Goal: Task Accomplishment & Management: Complete application form

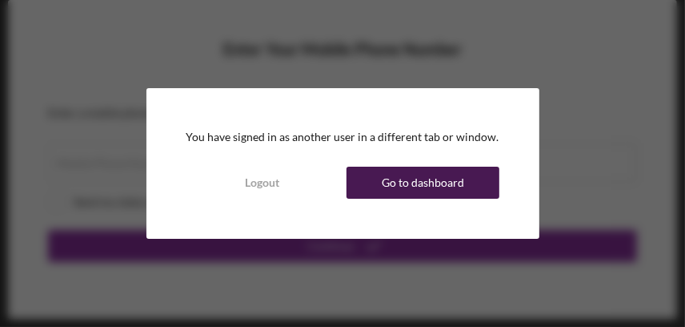
click at [407, 178] on div "Go to dashboard" at bounding box center [423, 182] width 82 height 32
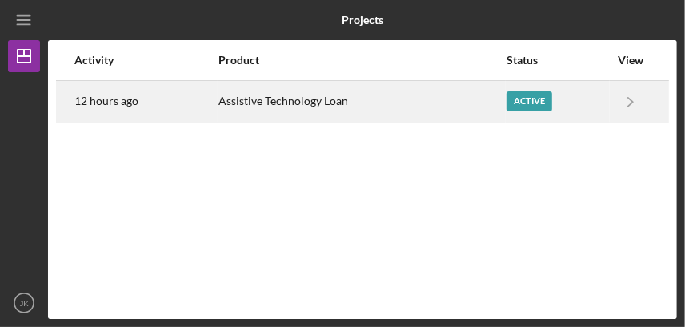
click at [347, 101] on div "Assistive Technology Loan" at bounding box center [362, 102] width 287 height 40
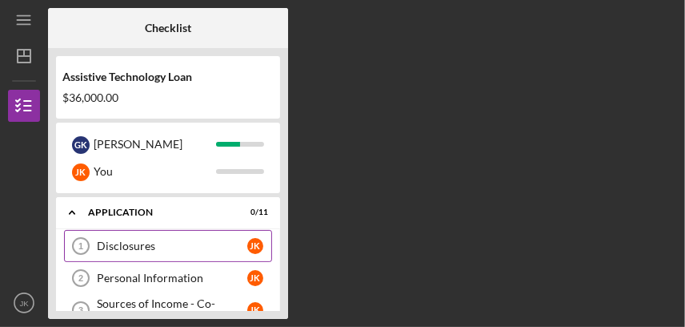
click at [150, 247] on div "Disclosures" at bounding box center [172, 245] width 150 height 13
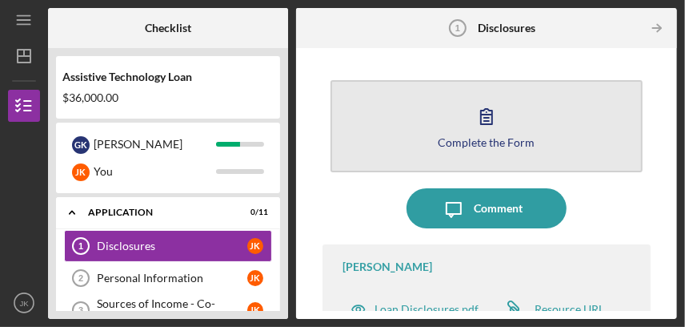
click at [490, 126] on icon "button" at bounding box center [487, 116] width 40 height 40
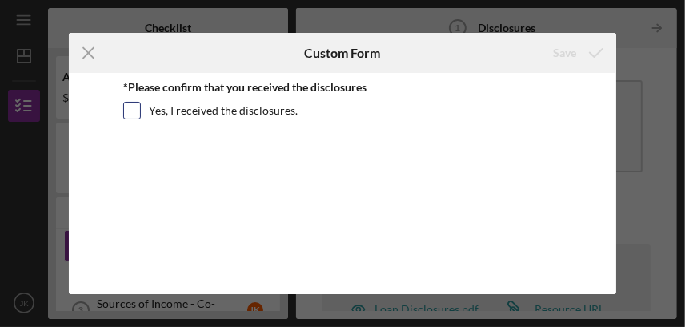
click at [133, 106] on input "Yes, I received the disclosures." at bounding box center [132, 110] width 16 height 16
checkbox input "true"
click at [576, 50] on icon "submit" at bounding box center [596, 53] width 40 height 40
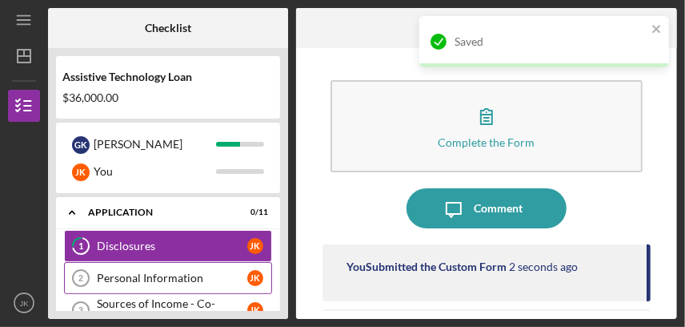
click at [195, 276] on div "Personal Information" at bounding box center [172, 277] width 150 height 13
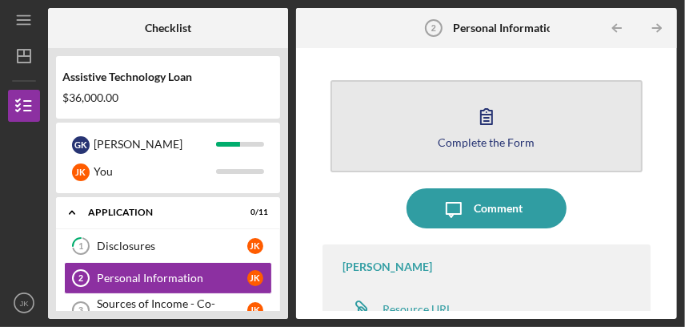
click at [487, 118] on icon "button" at bounding box center [487, 116] width 40 height 40
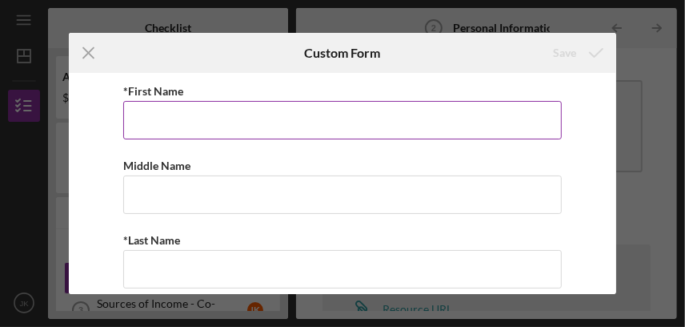
click at [389, 118] on input "*First Name" at bounding box center [342, 120] width 439 height 38
type input "[PERSON_NAME]"
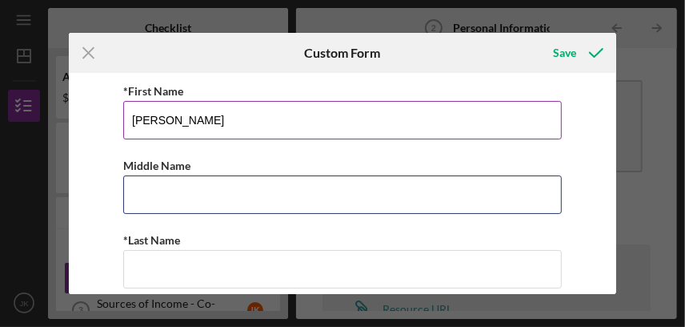
type input "K"
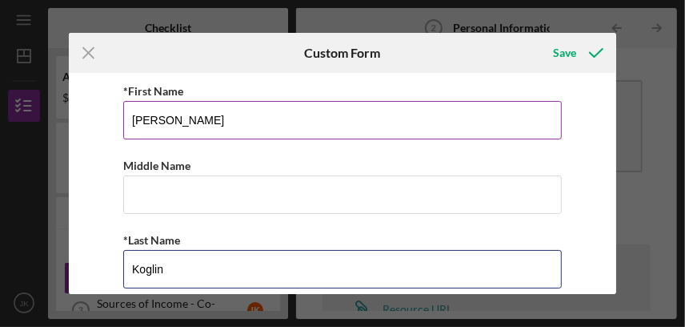
type input "Koglin"
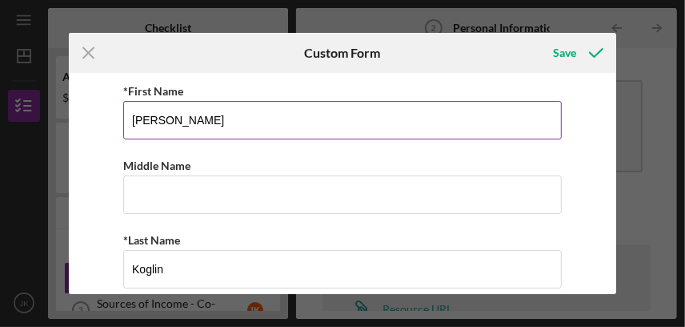
scroll to position [159, 0]
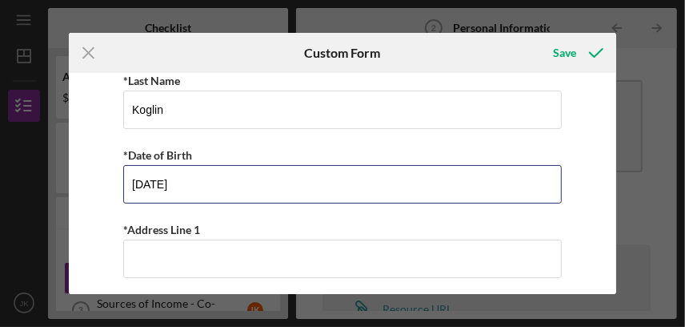
type input "[DATE]"
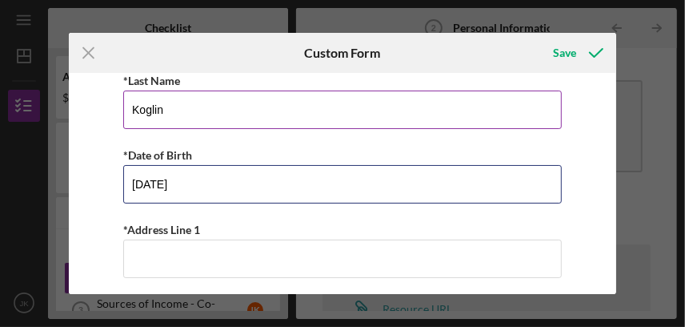
click at [447, 126] on input "Koglin" at bounding box center [342, 109] width 439 height 38
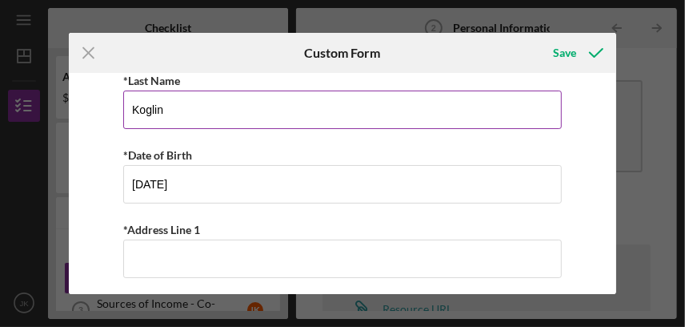
click at [447, 126] on input "Koglin" at bounding box center [342, 109] width 439 height 38
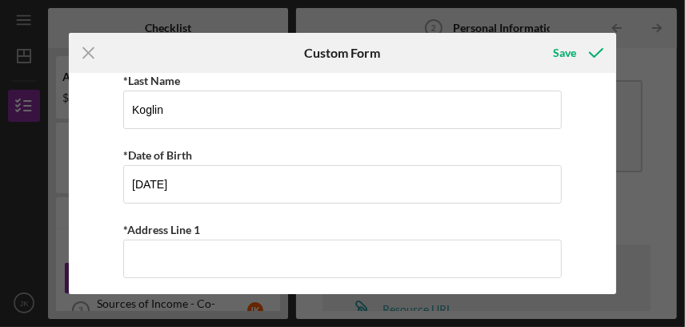
click at [96, 243] on div "*First Name [PERSON_NAME] Middle Name *Last Name [PERSON_NAME] *Date of Birth […" at bounding box center [343, 183] width 548 height 221
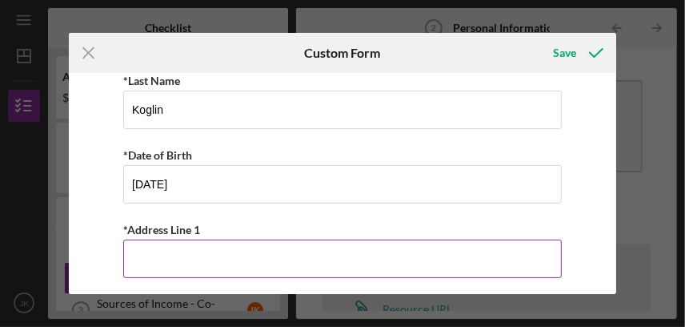
click at [149, 256] on input "*Address Line 1" at bounding box center [342, 258] width 439 height 38
type input "[STREET_ADDRESS]"
type input "Stanwood"
type input "98292"
type input "WA"
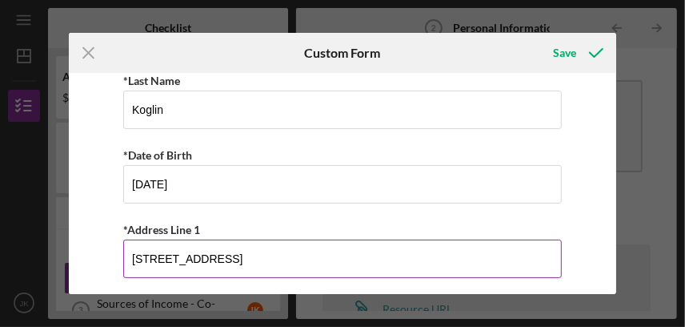
type input "[PHONE_NUMBER]"
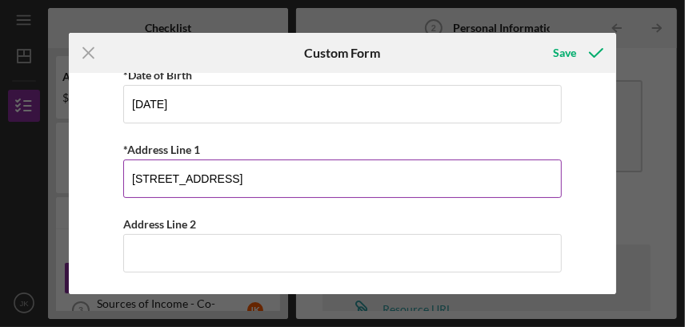
click at [390, 180] on input "[STREET_ADDRESS]" at bounding box center [342, 178] width 439 height 38
type input "[STREET_ADDRESS]"
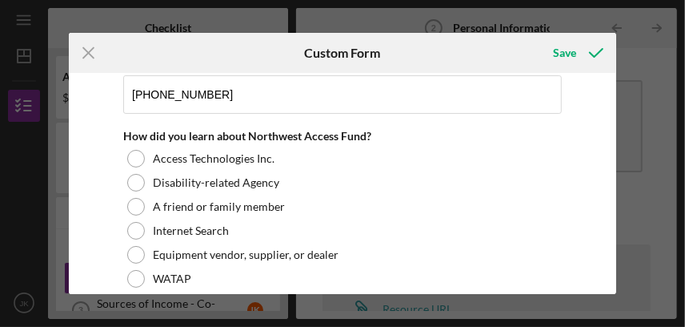
scroll to position [860, 0]
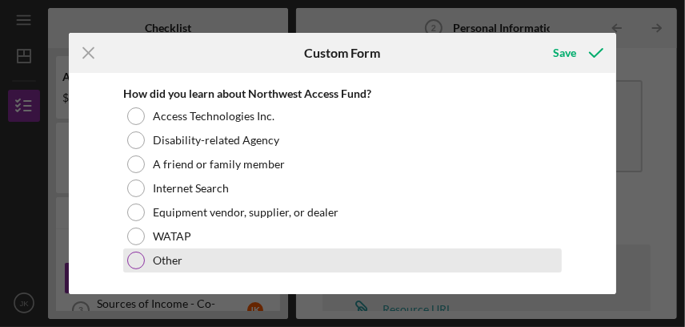
click at [134, 259] on div at bounding box center [136, 260] width 18 height 18
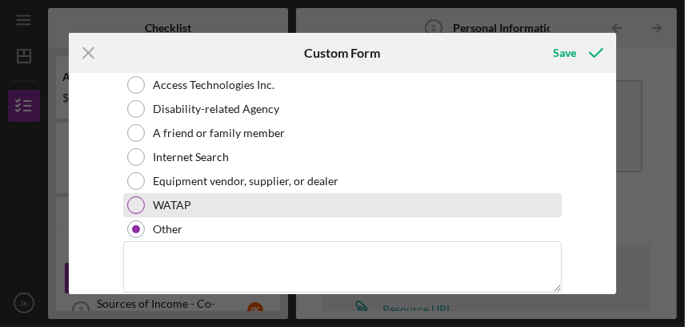
scroll to position [913, 0]
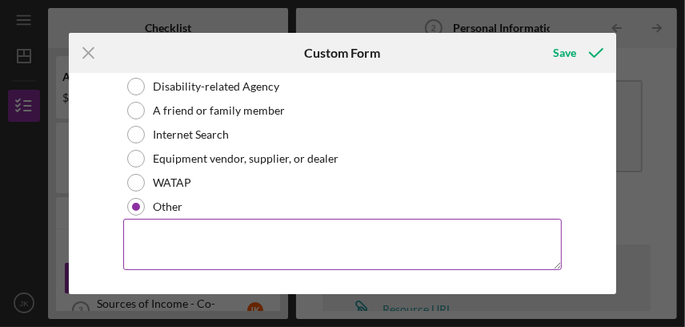
click at [263, 229] on textarea at bounding box center [342, 244] width 439 height 51
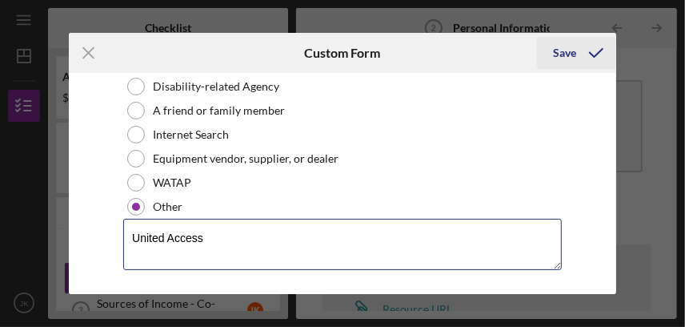
type textarea "United Access"
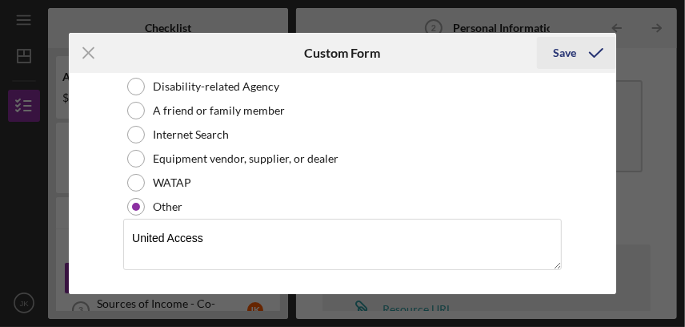
click at [571, 47] on div "Save" at bounding box center [564, 53] width 23 height 32
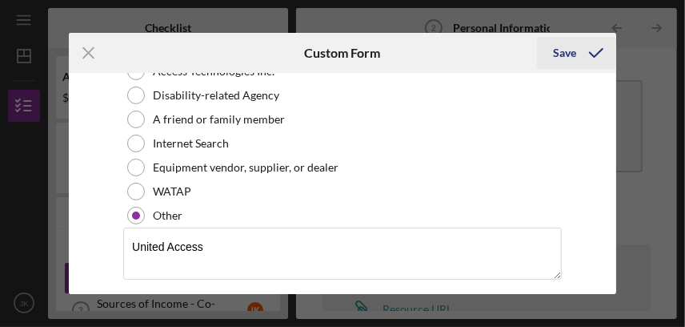
scroll to position [925, 0]
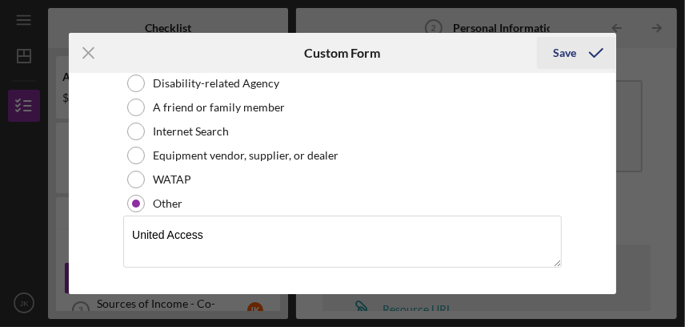
click at [568, 50] on div "Save" at bounding box center [564, 53] width 23 height 32
click at [560, 52] on div "Save" at bounding box center [564, 53] width 23 height 32
click at [604, 48] on icon "submit" at bounding box center [596, 53] width 40 height 40
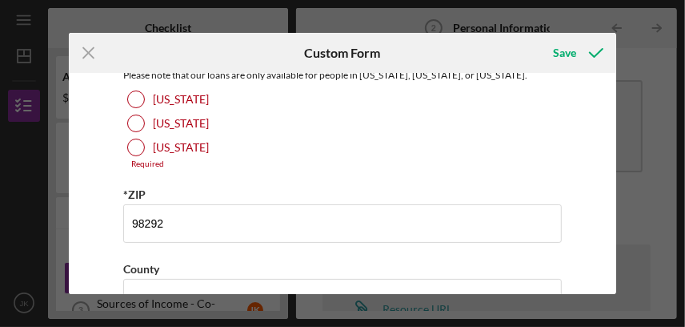
scroll to position [525, 0]
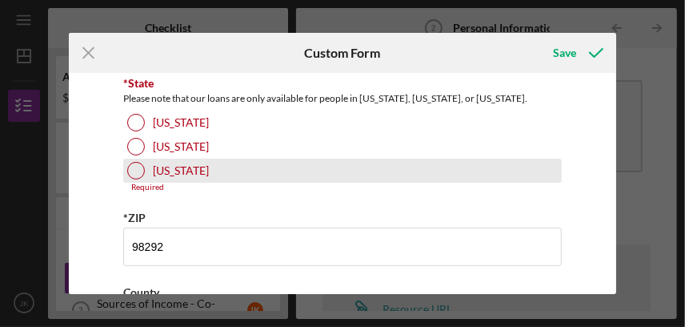
click at [140, 167] on div at bounding box center [136, 171] width 18 height 18
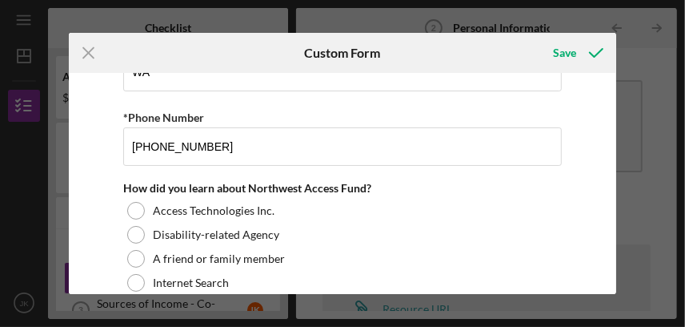
scroll to position [685, 0]
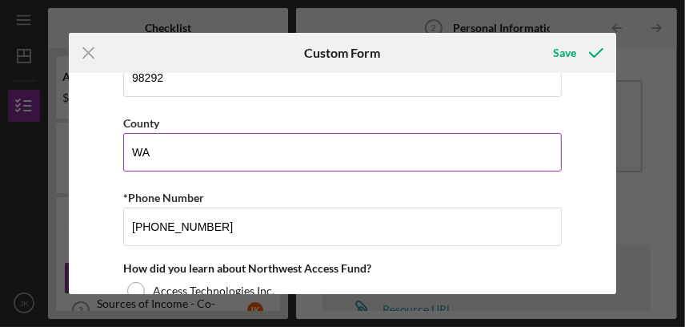
click at [188, 146] on input "WA" at bounding box center [342, 152] width 439 height 38
type input "W"
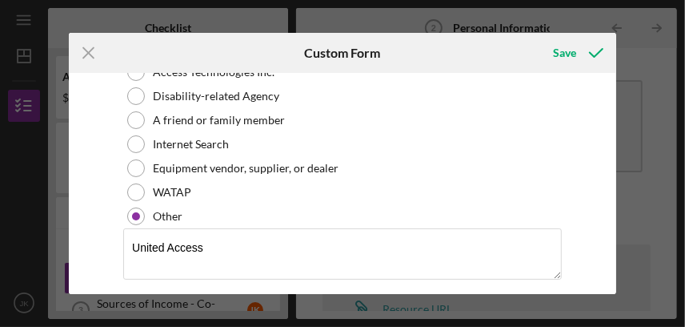
scroll to position [913, 0]
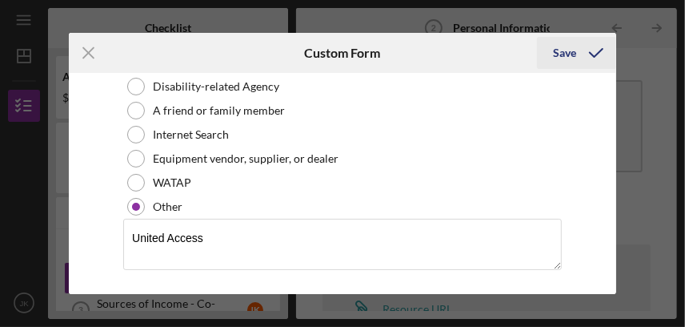
type input "Snohomish"
click at [565, 47] on div "Save" at bounding box center [564, 53] width 23 height 32
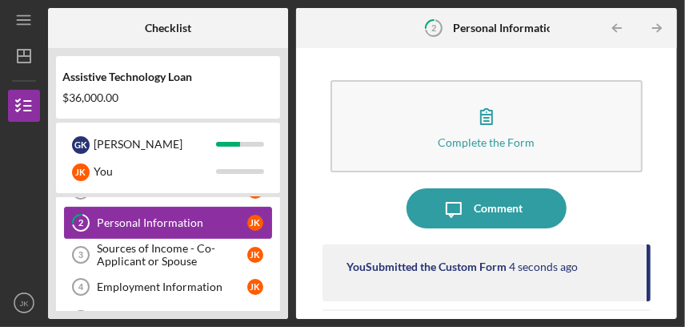
scroll to position [79, 0]
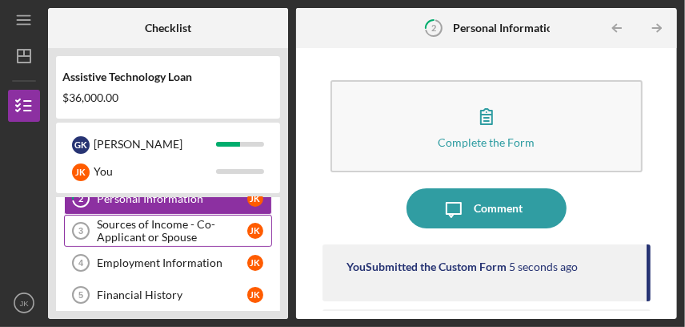
click at [152, 225] on div "Sources of Income - Co-Applicant or Spouse" at bounding box center [172, 231] width 150 height 26
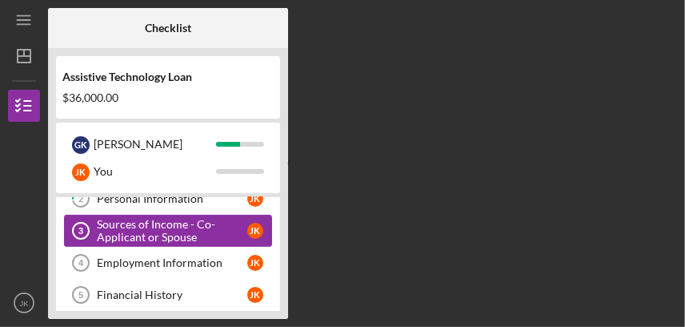
click at [165, 223] on div "Sources of Income - Co-Applicant or Spouse" at bounding box center [172, 231] width 150 height 26
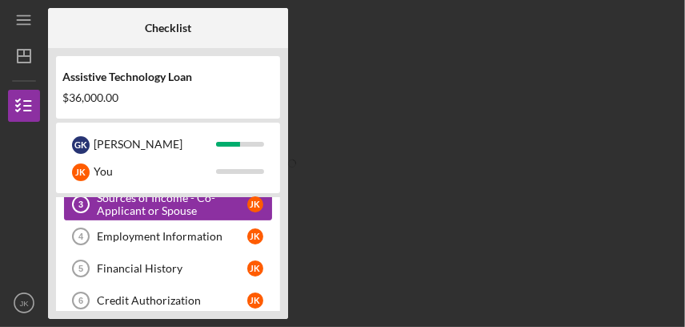
scroll to position [79, 0]
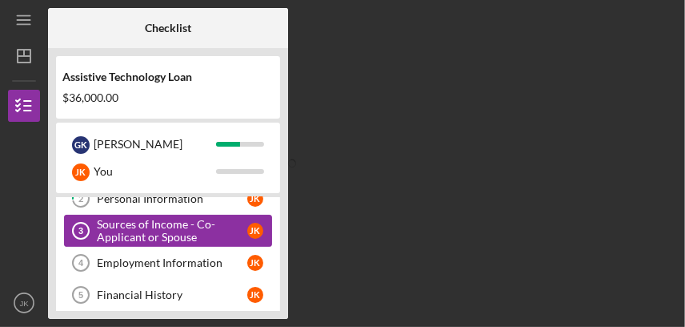
click at [165, 223] on div "Sources of Income - Co-Applicant or Spouse" at bounding box center [172, 231] width 150 height 26
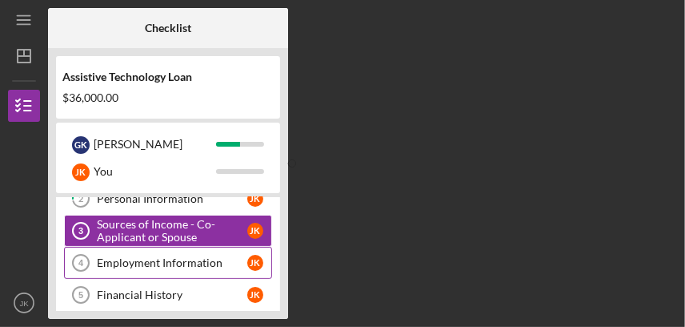
click at [160, 257] on div "Employment Information" at bounding box center [172, 262] width 150 height 13
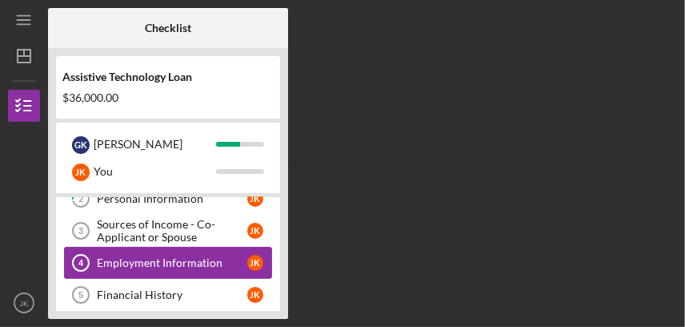
click at [160, 257] on div "Employment Information" at bounding box center [172, 262] width 150 height 13
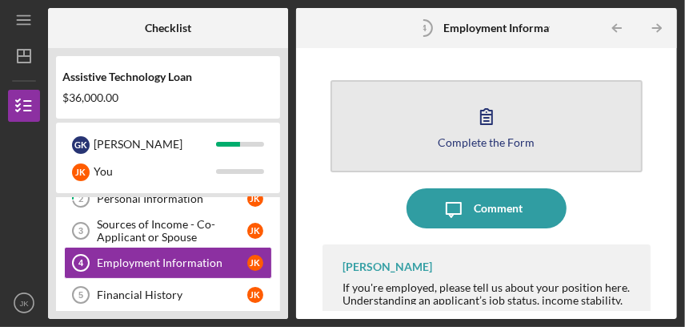
click at [472, 130] on icon "button" at bounding box center [487, 116] width 40 height 40
click at [489, 113] on icon "button" at bounding box center [486, 116] width 11 height 15
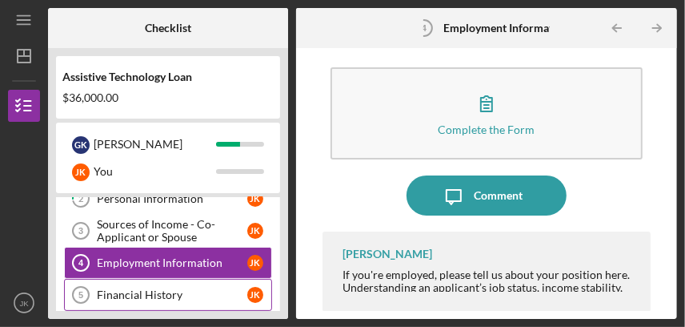
click at [124, 288] on div "Financial History" at bounding box center [172, 294] width 150 height 13
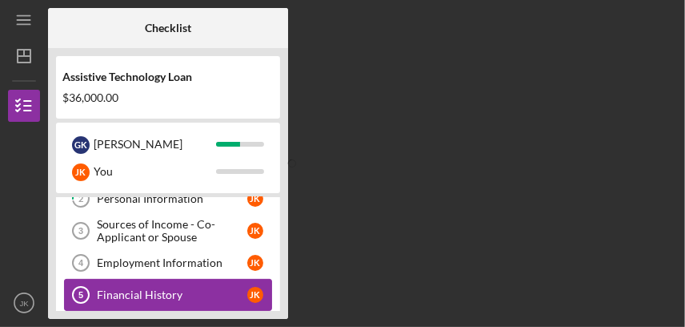
click at [124, 288] on div "Financial History" at bounding box center [172, 294] width 150 height 13
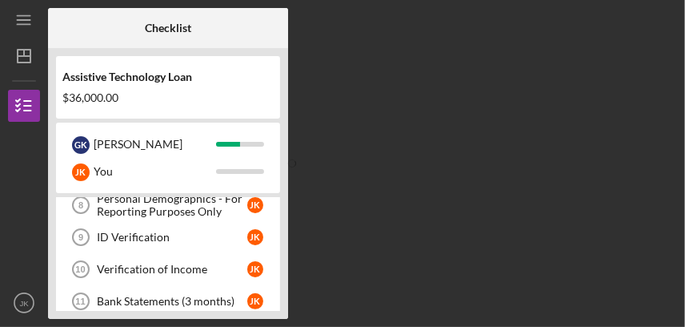
scroll to position [285, 0]
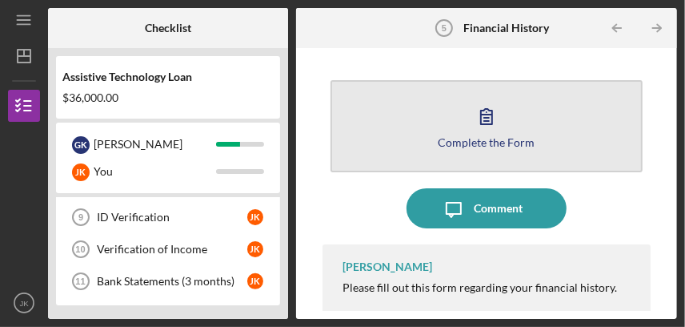
click at [479, 110] on icon "button" at bounding box center [487, 116] width 40 height 40
click at [486, 112] on icon "button" at bounding box center [487, 116] width 40 height 40
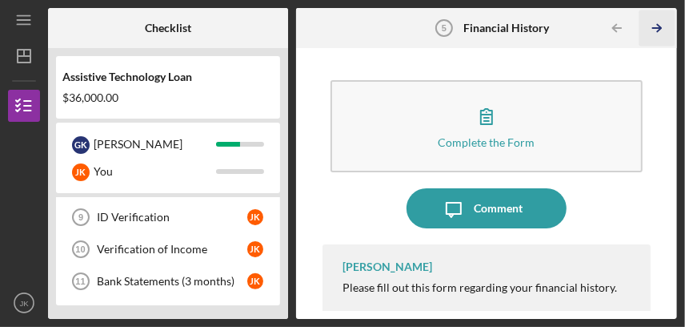
click at [658, 25] on polyline "button" at bounding box center [659, 28] width 4 height 7
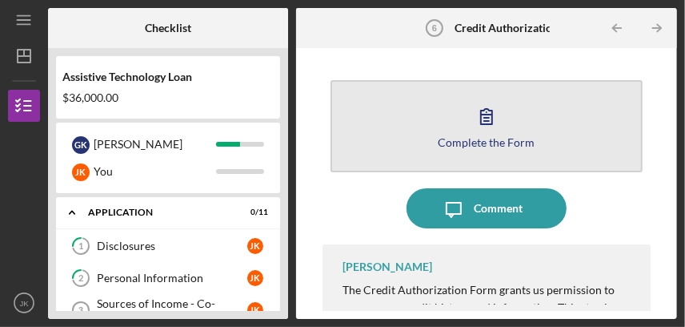
click at [489, 110] on icon "button" at bounding box center [486, 116] width 11 height 15
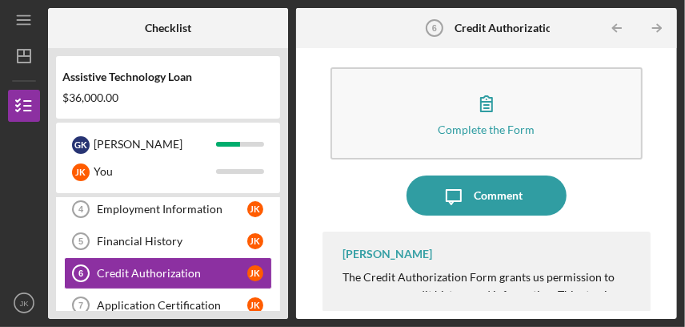
scroll to position [159, 0]
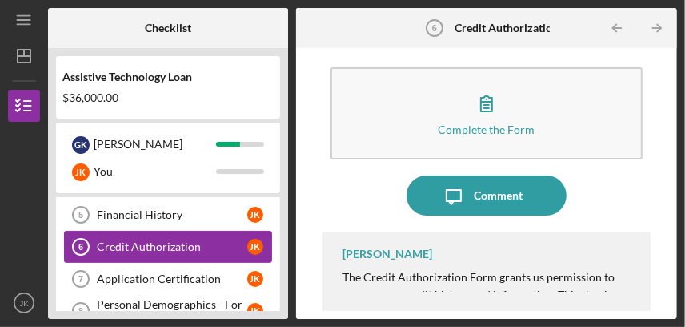
click at [155, 236] on link "Credit Authorization 6 Credit Authorization J K" at bounding box center [168, 247] width 208 height 32
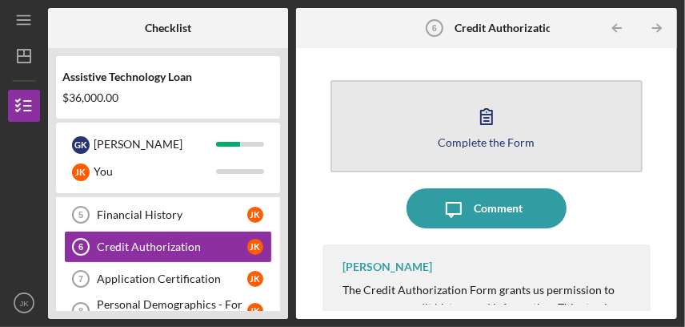
click at [490, 117] on icon "button" at bounding box center [486, 116] width 11 height 15
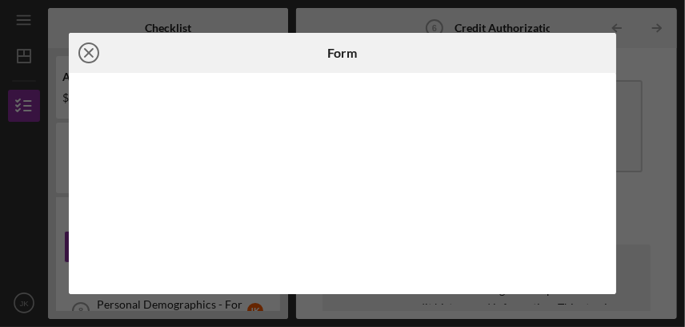
click at [86, 54] on line at bounding box center [89, 53] width 8 height 8
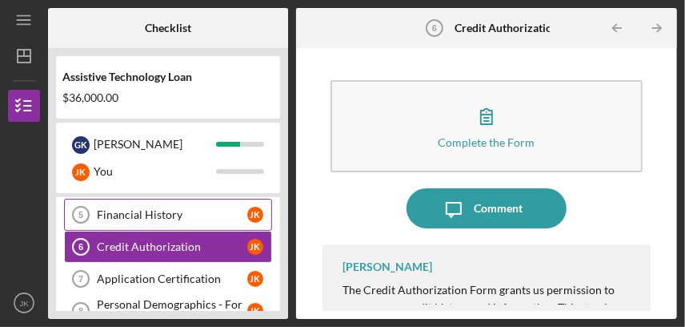
click at [165, 211] on div "Financial History" at bounding box center [172, 214] width 150 height 13
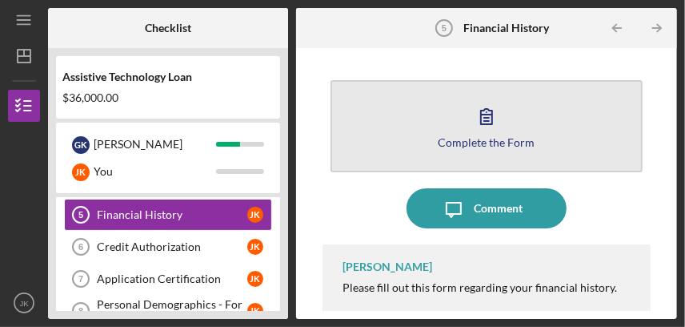
click at [489, 123] on icon "button" at bounding box center [486, 116] width 11 height 15
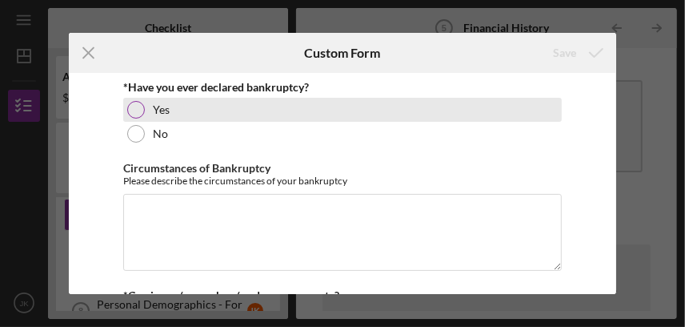
click at [128, 102] on div "Yes" at bounding box center [342, 110] width 439 height 24
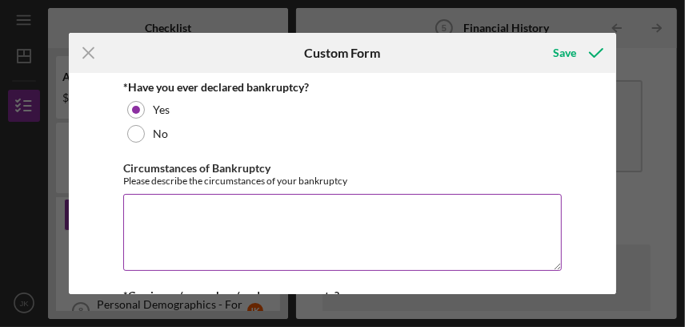
click at [136, 207] on textarea "Circumstances of Bankruptcy" at bounding box center [342, 232] width 439 height 77
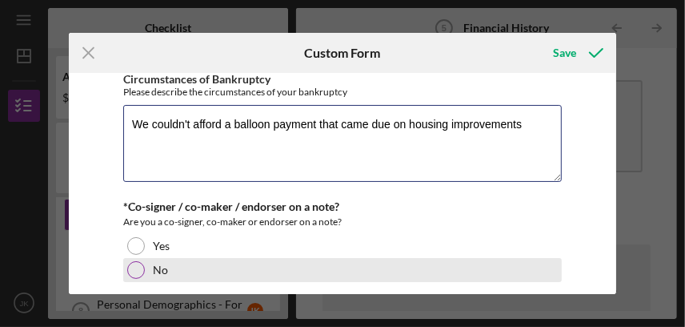
scroll to position [159, 0]
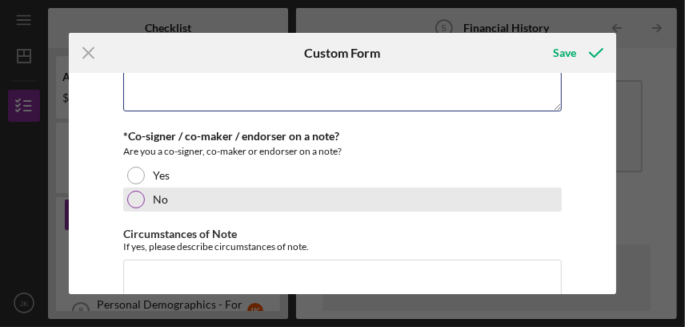
type textarea "We couldn't afford a balloon payment that came due on housing improvements"
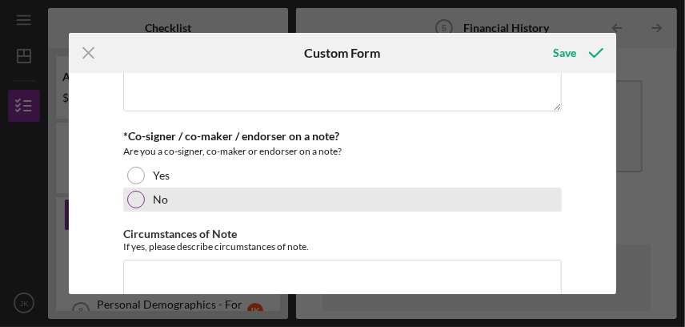
click at [137, 197] on div at bounding box center [136, 200] width 18 height 18
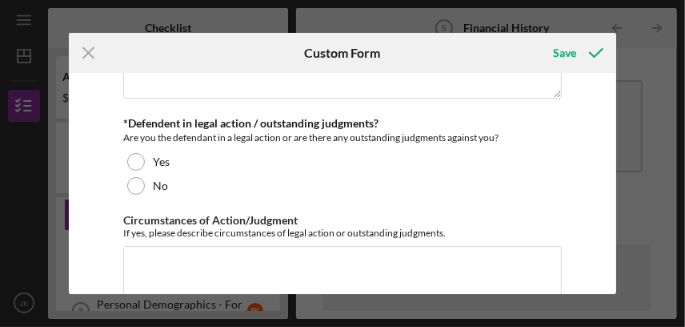
scroll to position [399, 0]
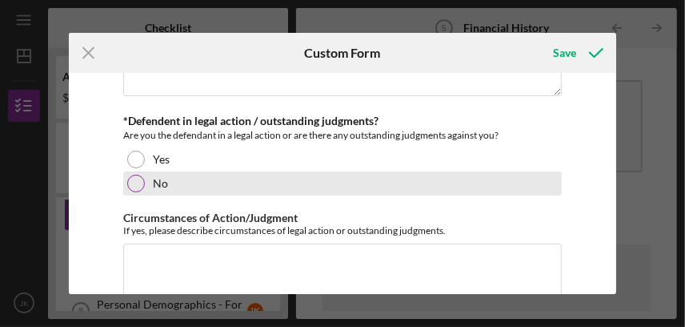
click at [135, 179] on div at bounding box center [136, 184] width 18 height 18
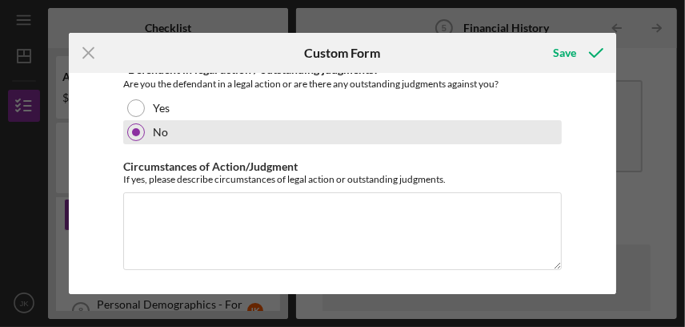
scroll to position [451, 0]
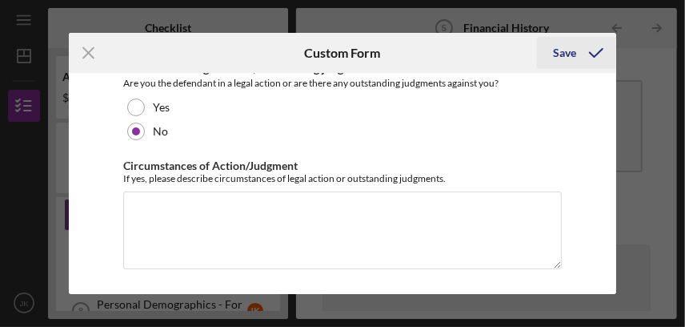
click at [571, 50] on div "Save" at bounding box center [564, 53] width 23 height 32
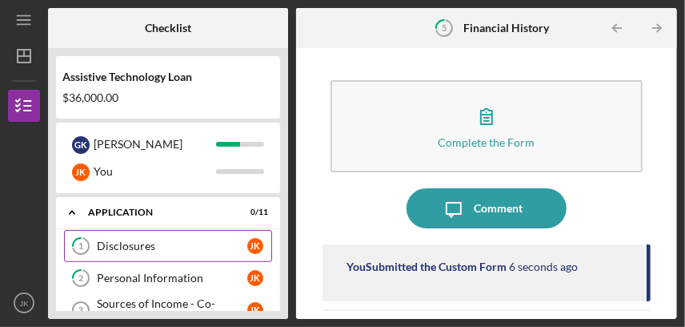
click at [128, 242] on div "Disclosures" at bounding box center [172, 245] width 150 height 13
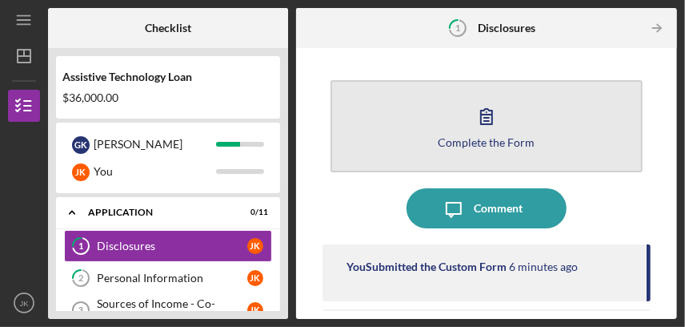
click at [485, 114] on icon "button" at bounding box center [486, 116] width 11 height 15
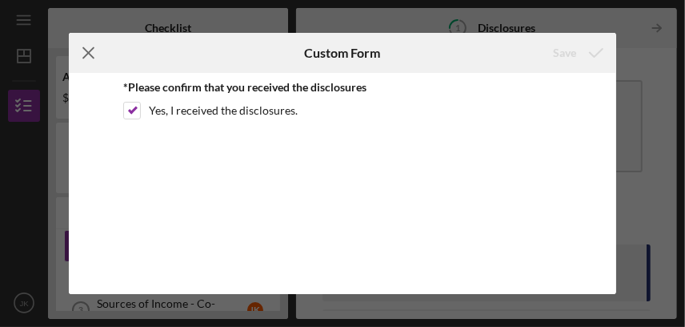
click at [89, 50] on icon "Icon/Menu Close" at bounding box center [89, 53] width 40 height 40
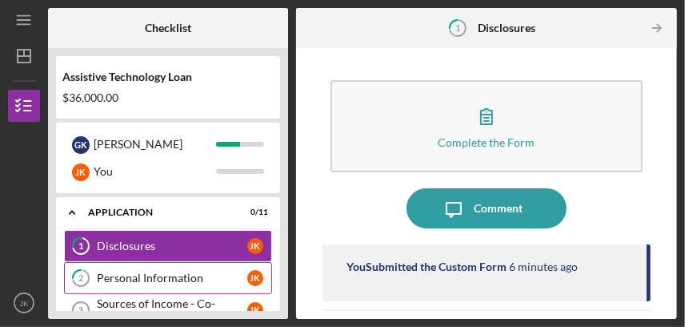
click at [141, 271] on div "Personal Information" at bounding box center [172, 277] width 150 height 13
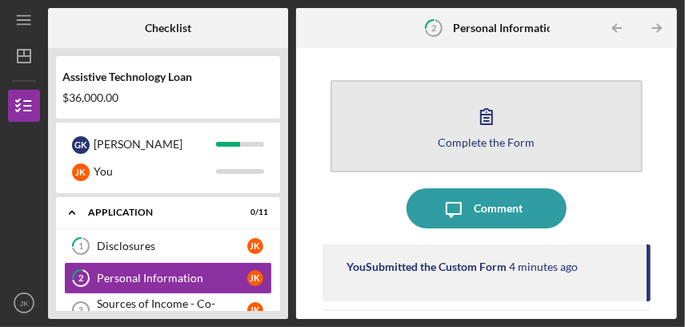
click at [482, 118] on icon "button" at bounding box center [487, 116] width 40 height 40
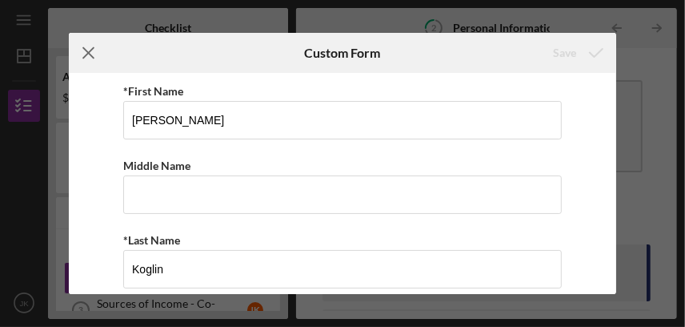
click at [90, 53] on icon "Icon/Menu Close" at bounding box center [89, 53] width 40 height 40
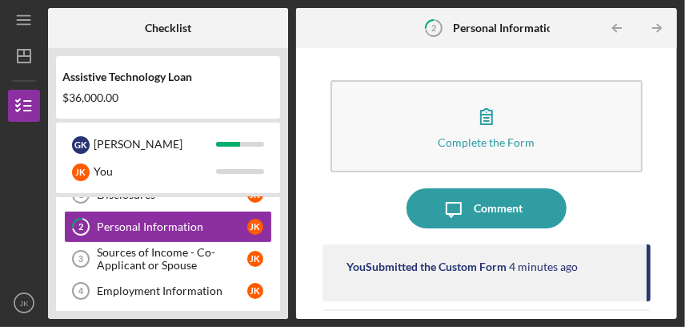
scroll to position [79, 0]
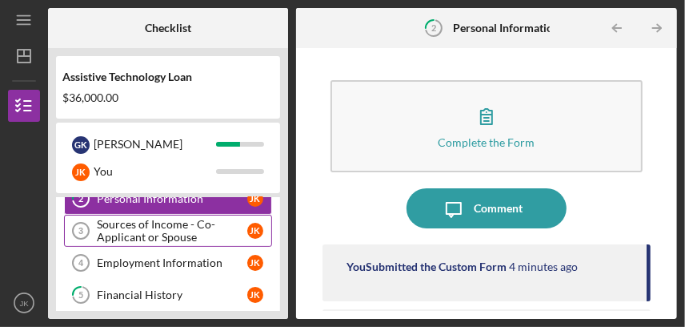
click at [140, 230] on div "Sources of Income - Co-Applicant or Spouse" at bounding box center [172, 231] width 150 height 26
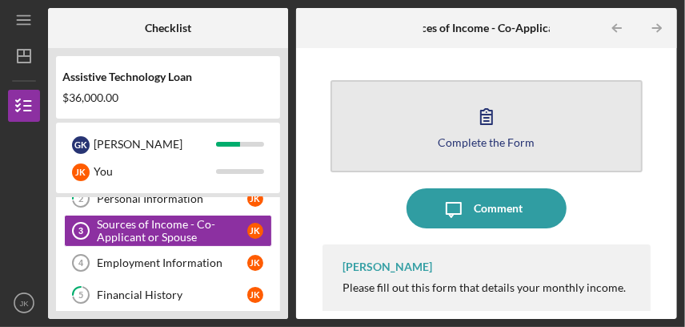
click at [483, 107] on icon "button" at bounding box center [487, 116] width 40 height 40
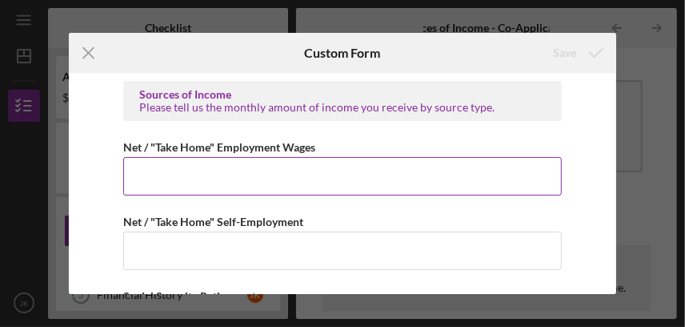
click at [243, 179] on input "Net / "Take Home" Employment Wages" at bounding box center [342, 176] width 439 height 38
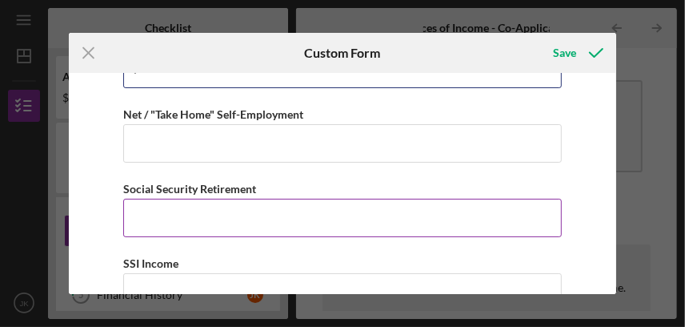
scroll to position [79, 0]
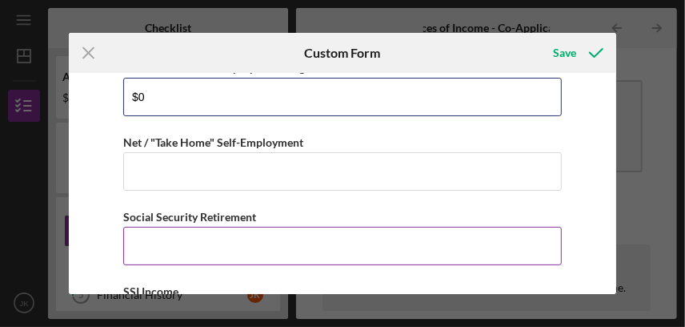
type input "$0"
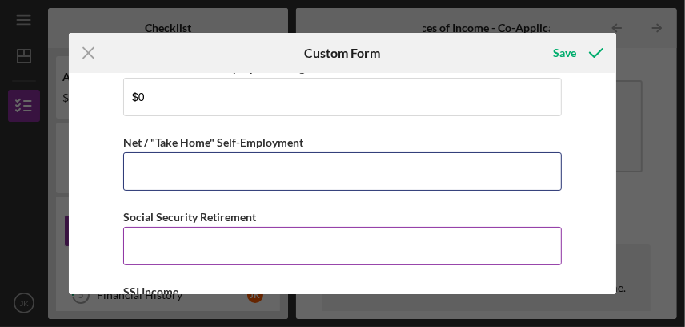
click at [245, 176] on input "Net / "Take Home" Self-Employment" at bounding box center [342, 171] width 439 height 38
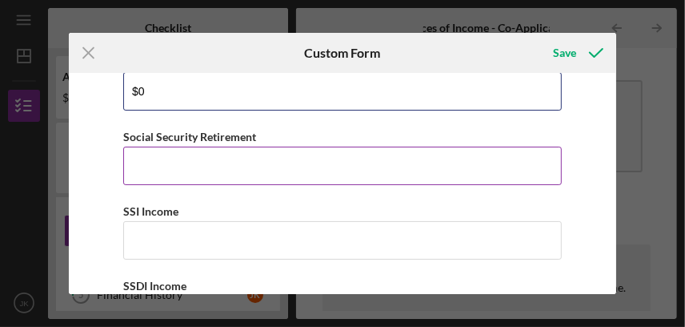
type input "$0"
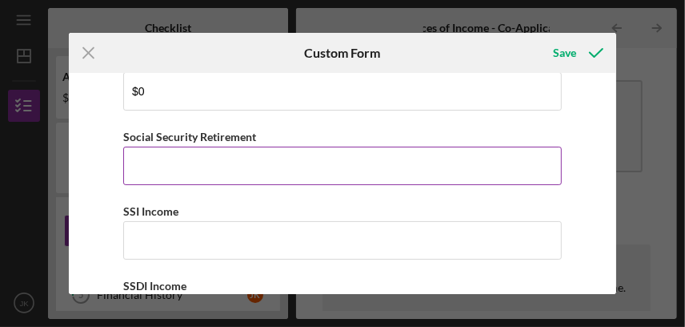
click at [192, 159] on input "Social Security Retirement" at bounding box center [342, 165] width 439 height 38
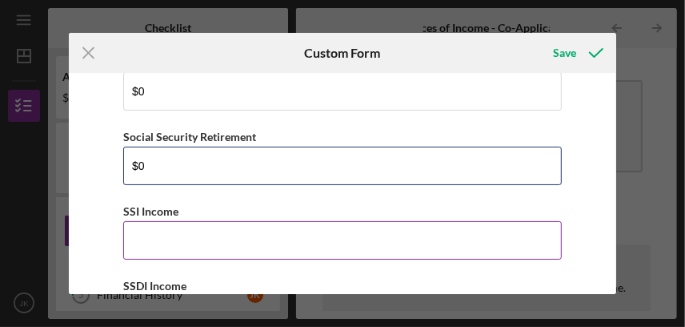
type input "$0"
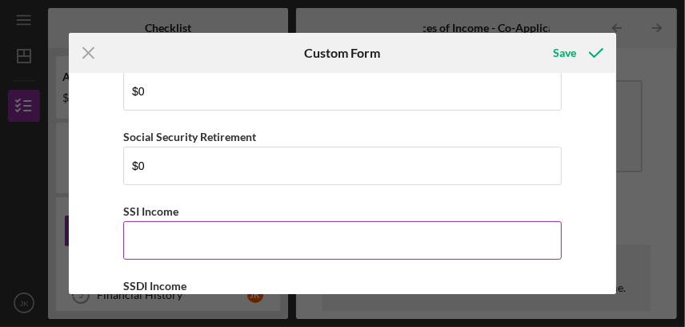
click at [185, 231] on input "SSI Income" at bounding box center [342, 240] width 439 height 38
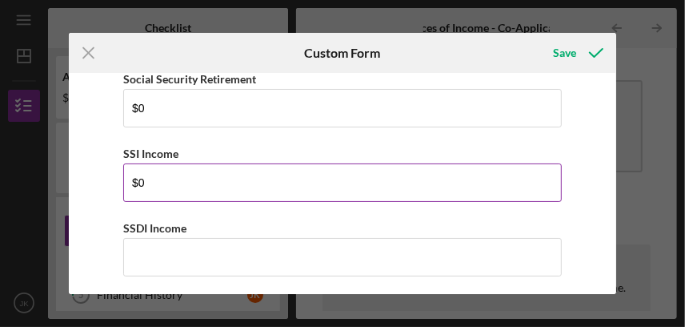
scroll to position [240, 0]
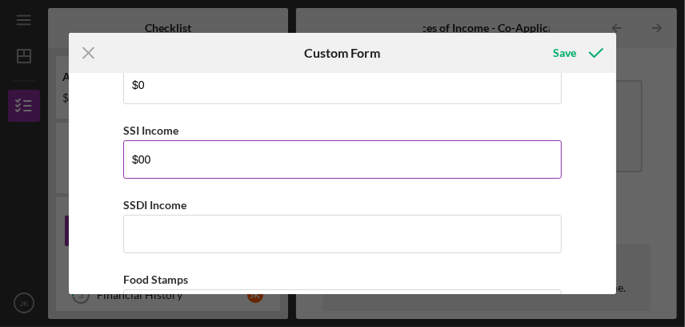
type input "$0"
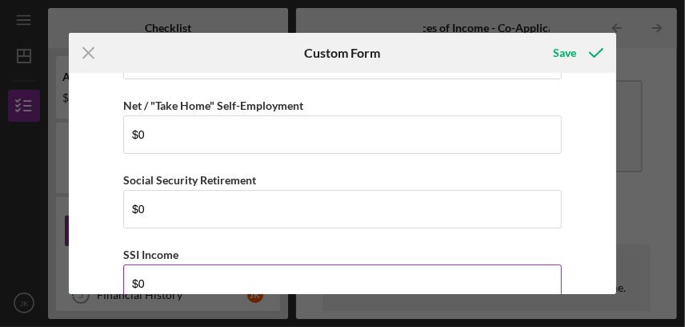
scroll to position [159, 0]
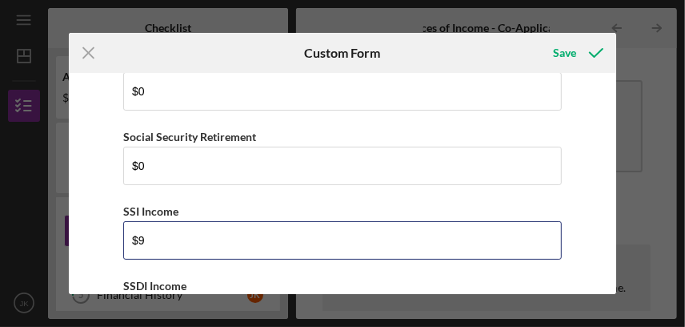
type input "$9"
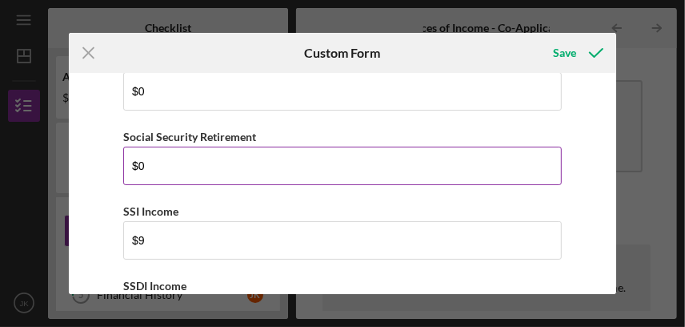
click at [173, 159] on input "$0" at bounding box center [342, 165] width 439 height 38
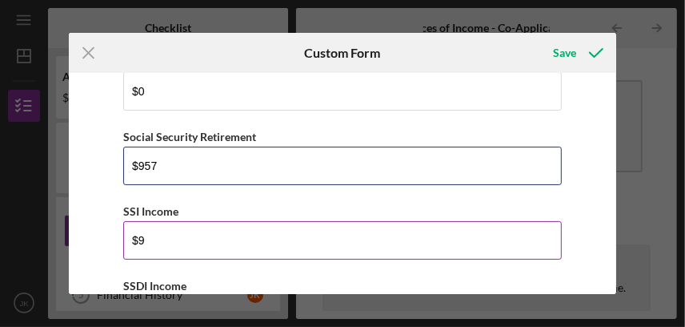
type input "$957"
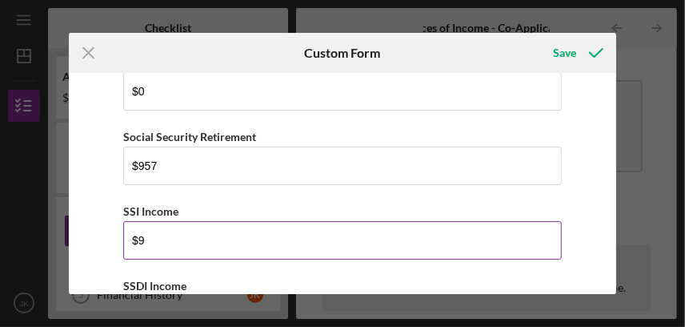
click at [158, 232] on input "$9" at bounding box center [342, 240] width 439 height 38
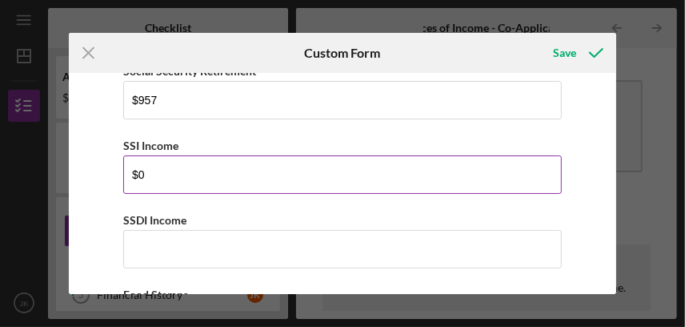
scroll to position [240, 0]
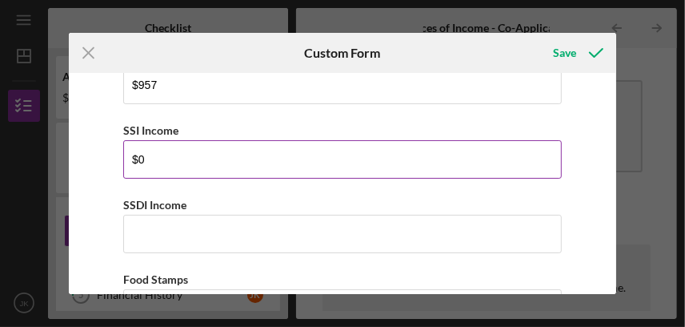
type input "$0"
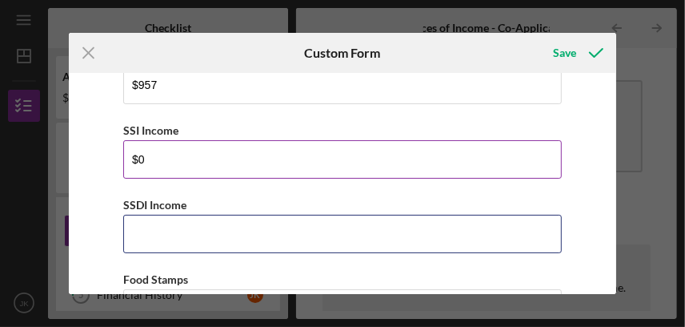
click at [150, 238] on input "SSDI Income" at bounding box center [342, 234] width 439 height 38
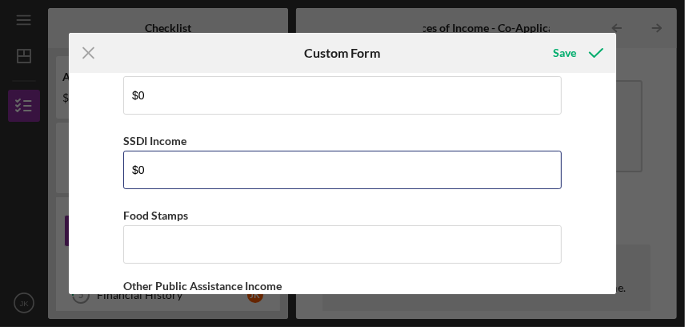
scroll to position [320, 0]
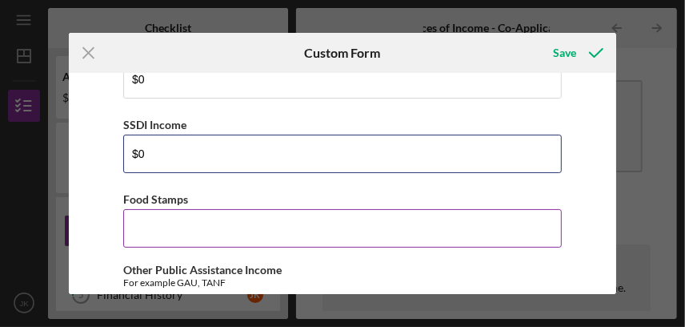
type input "$0"
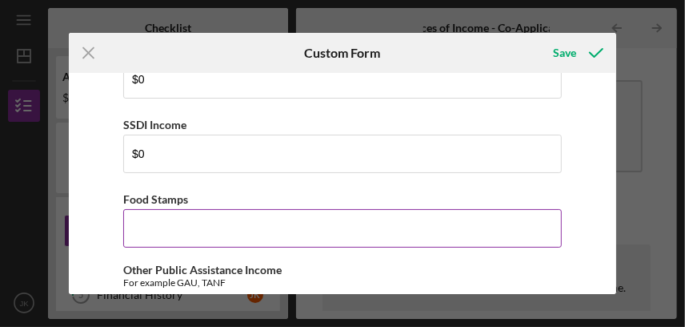
click at [258, 224] on input "Food Stamps" at bounding box center [342, 228] width 439 height 38
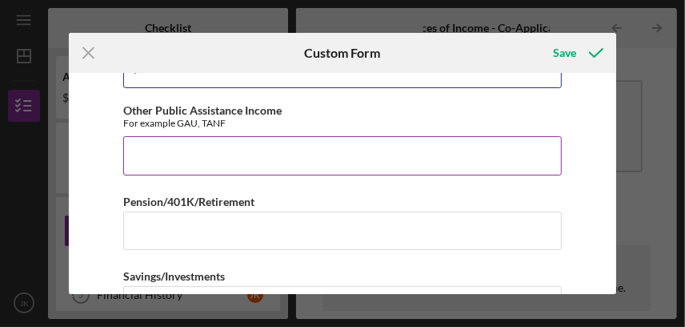
type input "$0"
click at [239, 162] on input "Other Public Assistance Income" at bounding box center [342, 155] width 439 height 38
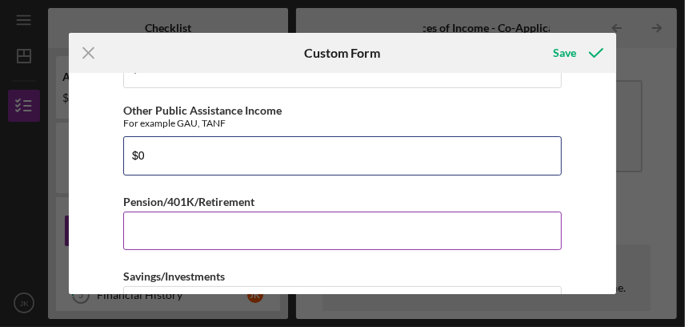
type input "$0"
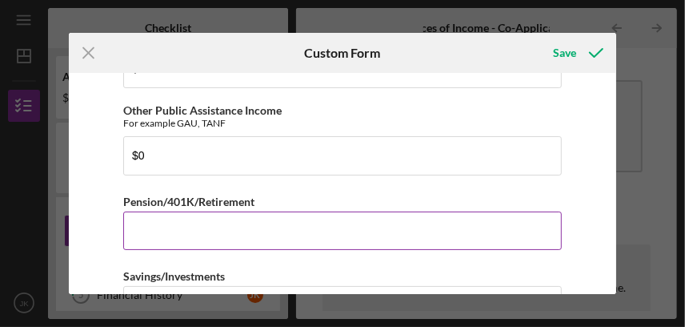
click at [239, 213] on input "Pension/401K/Retirement" at bounding box center [342, 230] width 439 height 38
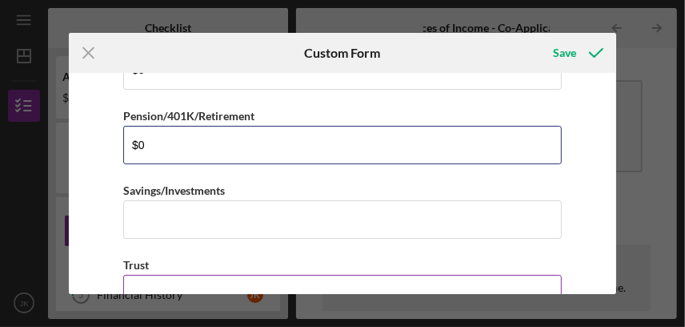
scroll to position [560, 0]
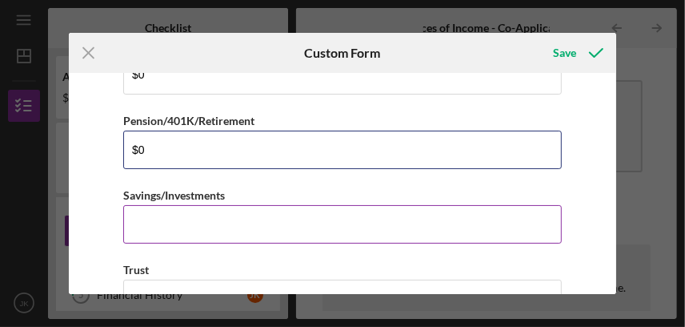
type input "$0"
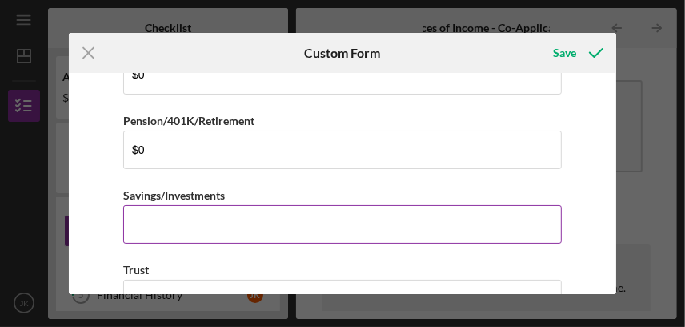
click at [198, 219] on input "Savings/Investments" at bounding box center [342, 224] width 439 height 38
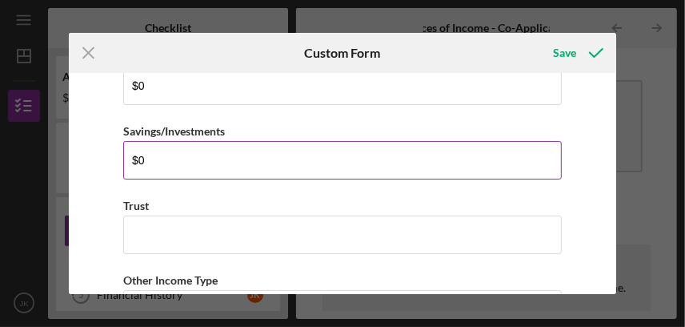
scroll to position [640, 0]
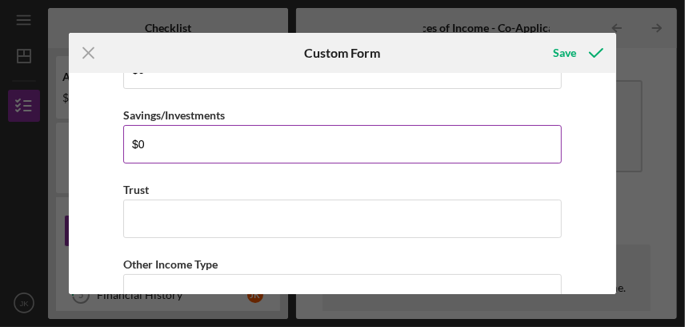
type input "$0"
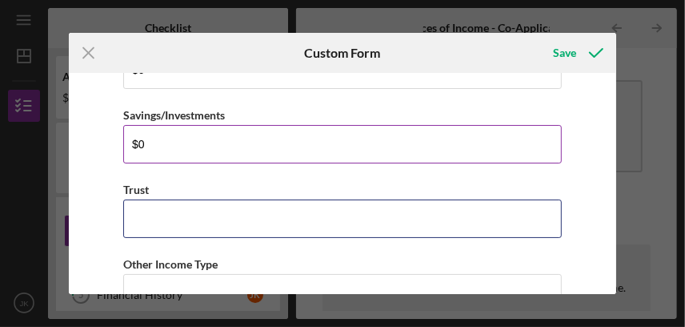
click at [198, 219] on input "Trust" at bounding box center [342, 218] width 439 height 38
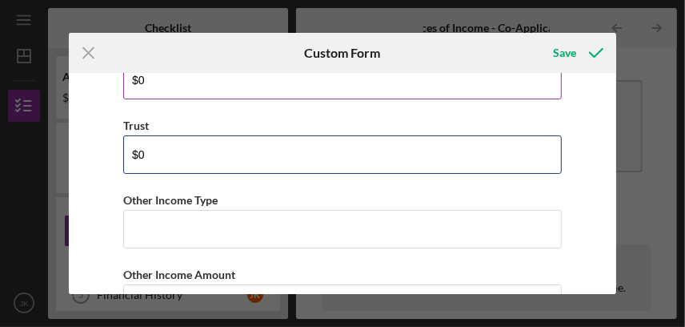
scroll to position [720, 0]
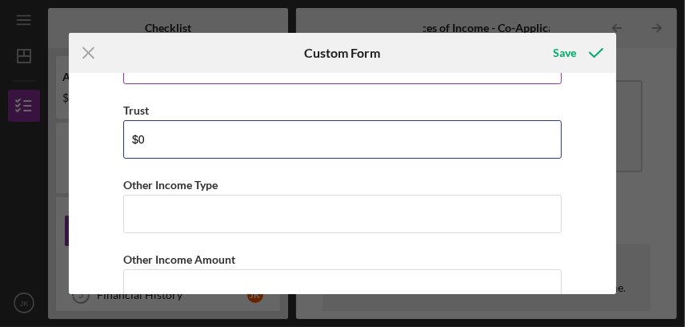
type input "$0"
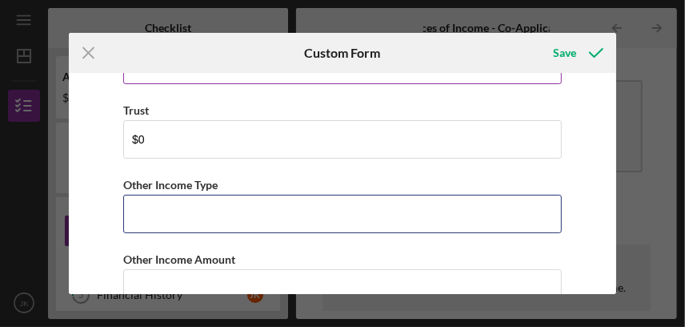
click at [198, 219] on input "Other Income Type" at bounding box center [342, 214] width 439 height 38
type input "0"
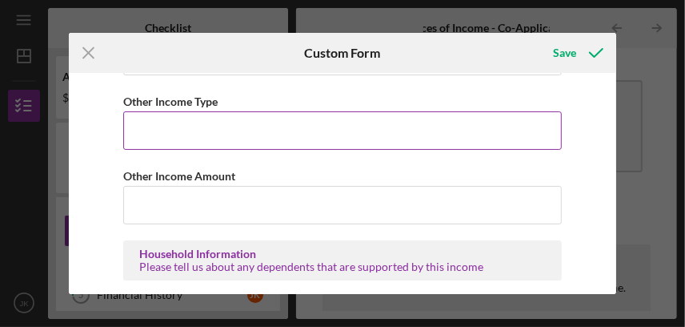
scroll to position [804, 0]
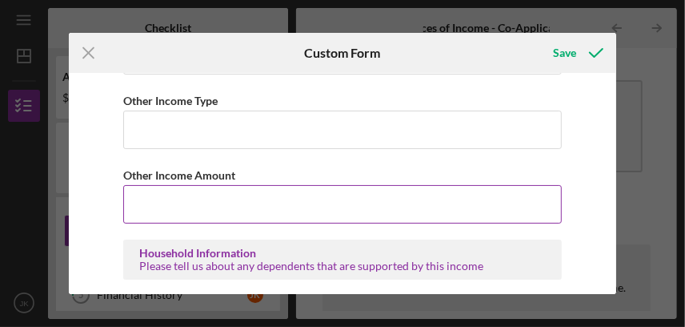
click at [179, 211] on input "Other Income Amount" at bounding box center [342, 204] width 439 height 38
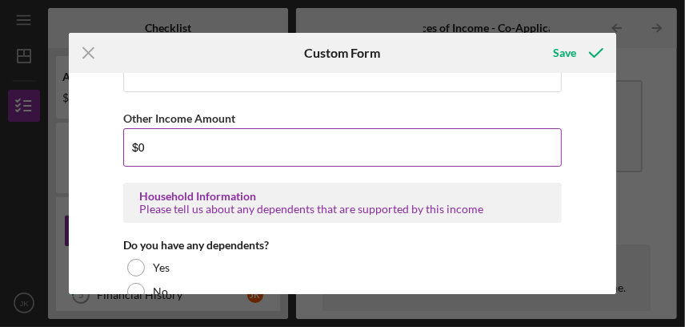
scroll to position [884, 0]
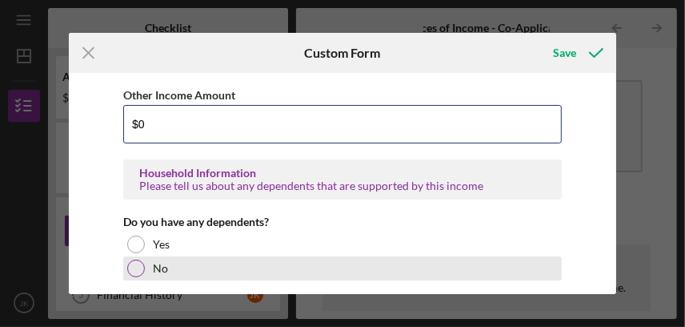
type input "$0"
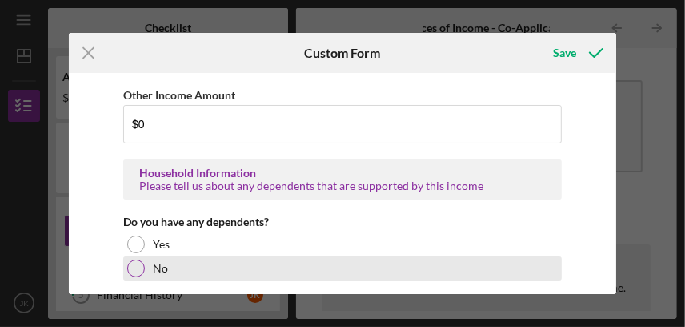
click at [140, 267] on div at bounding box center [136, 268] width 18 height 18
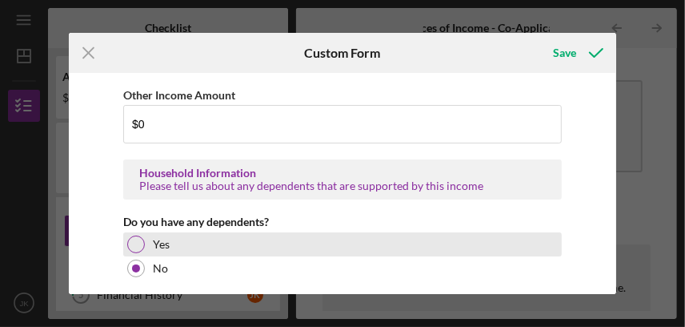
scroll to position [964, 0]
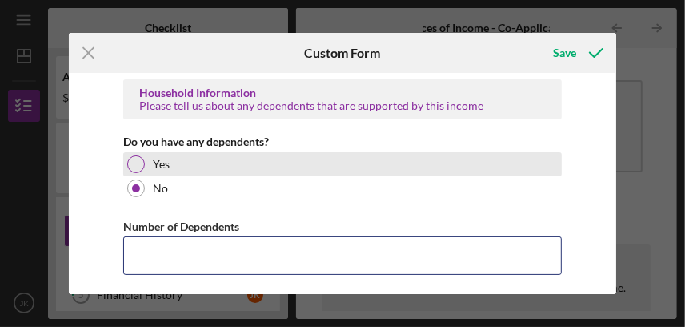
click at [206, 253] on input "Number of Dependents" at bounding box center [342, 255] width 439 height 38
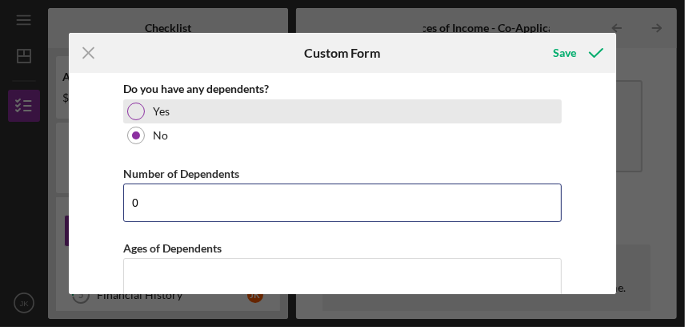
scroll to position [1040, 0]
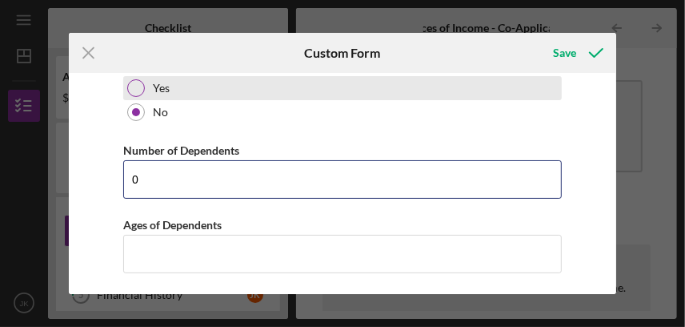
type input "0"
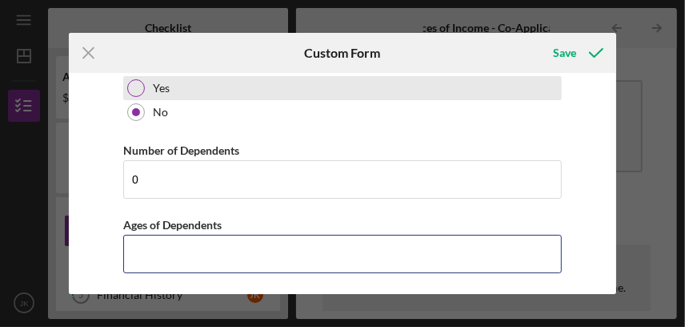
click at [206, 253] on input "Ages of Dependents" at bounding box center [342, 254] width 439 height 38
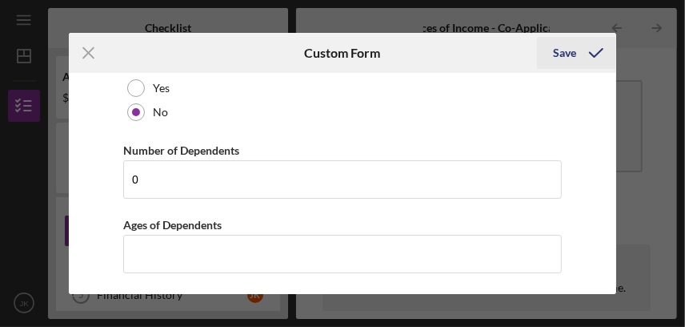
click at [568, 46] on div "Save" at bounding box center [564, 53] width 23 height 32
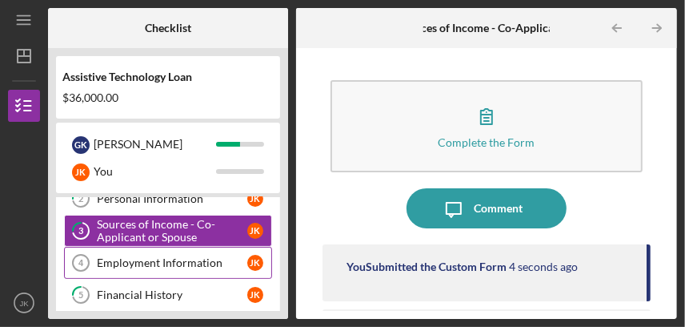
click at [132, 259] on div "Employment Information" at bounding box center [172, 262] width 150 height 13
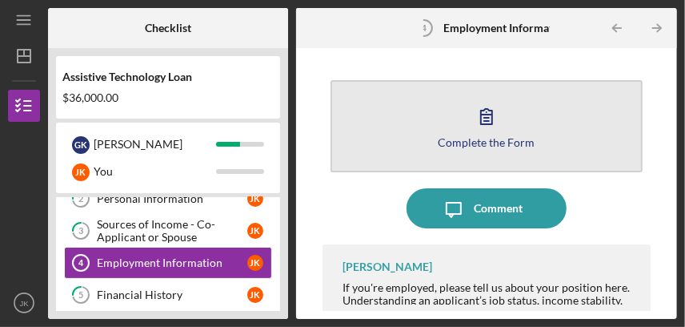
click at [486, 113] on icon "button" at bounding box center [487, 116] width 40 height 40
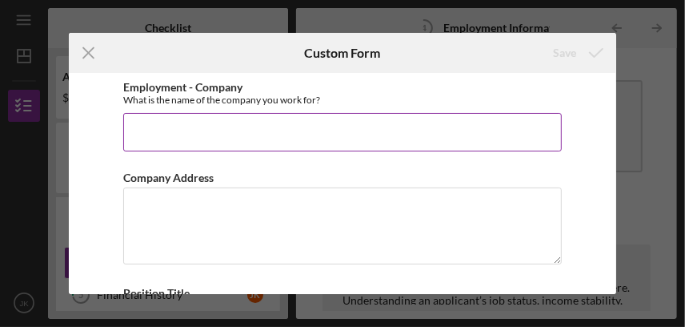
click at [264, 140] on input "Employment - Company" at bounding box center [342, 132] width 439 height 38
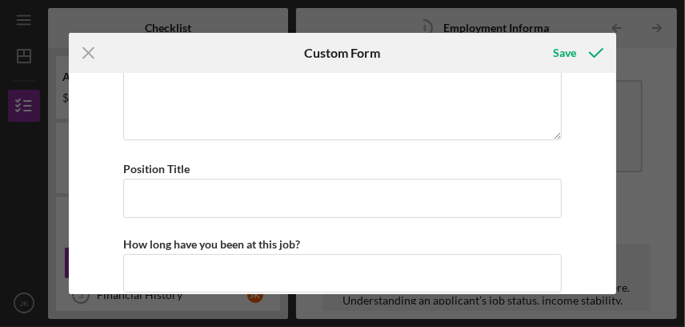
scroll to position [145, 0]
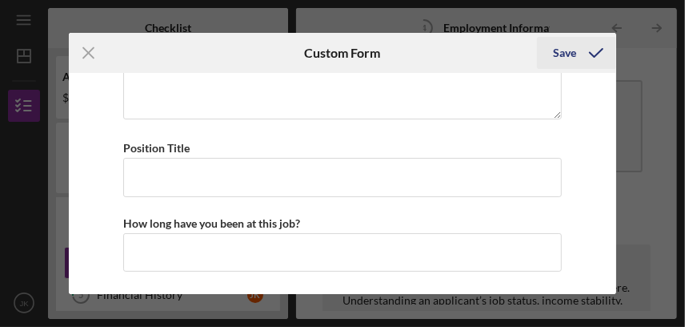
type input "Retired"
click at [570, 48] on div "Save" at bounding box center [564, 53] width 23 height 32
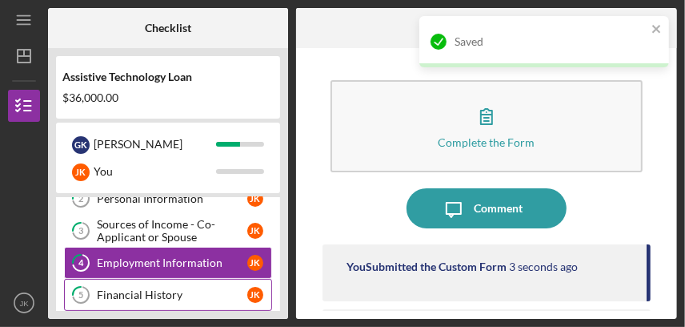
click at [156, 288] on div "Financial History" at bounding box center [172, 294] width 150 height 13
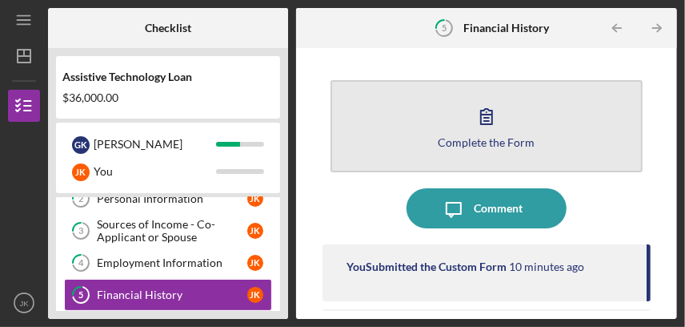
click at [484, 117] on icon "button" at bounding box center [487, 116] width 40 height 40
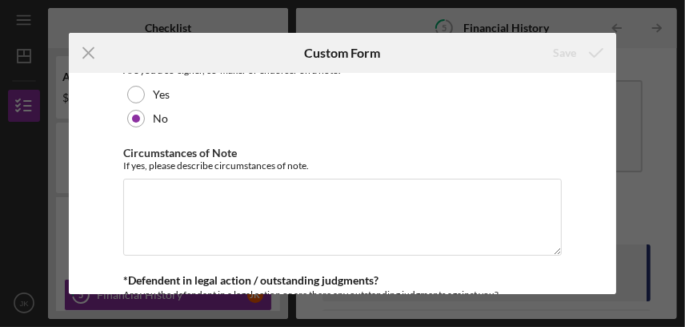
scroll to position [79, 0]
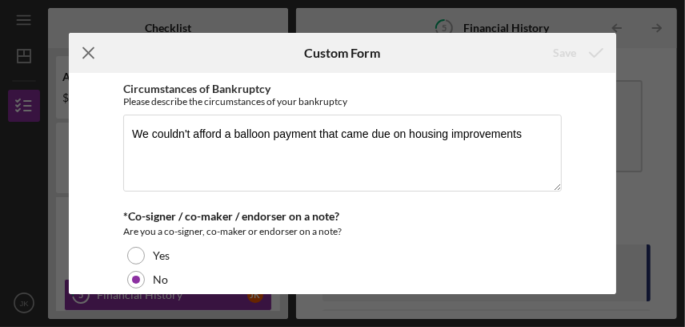
click at [90, 45] on icon "Icon/Menu Close" at bounding box center [89, 53] width 40 height 40
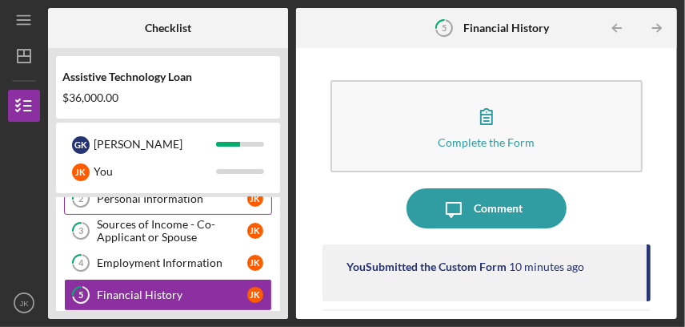
scroll to position [159, 0]
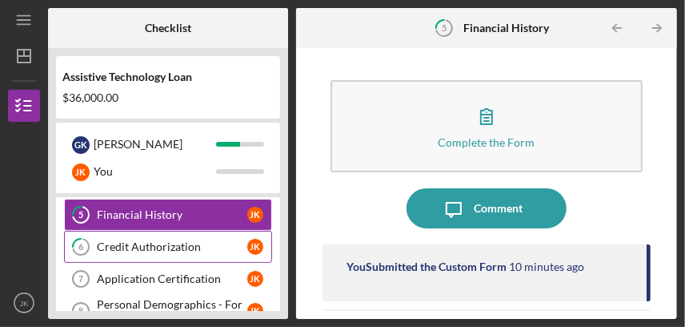
click at [156, 247] on div "Credit Authorization" at bounding box center [172, 246] width 150 height 13
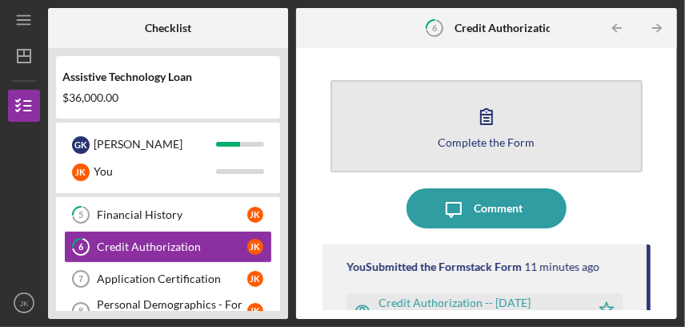
click at [486, 112] on icon "button" at bounding box center [487, 116] width 40 height 40
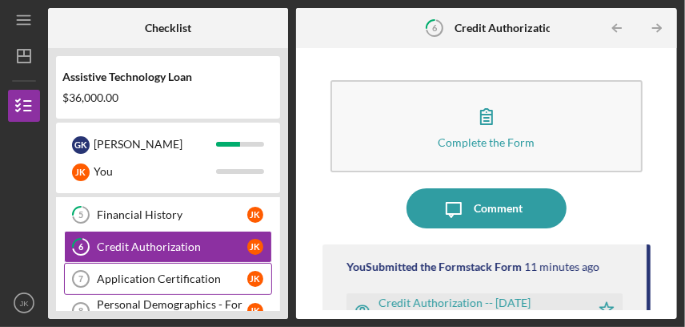
click at [142, 275] on div "Application Certification" at bounding box center [172, 278] width 150 height 13
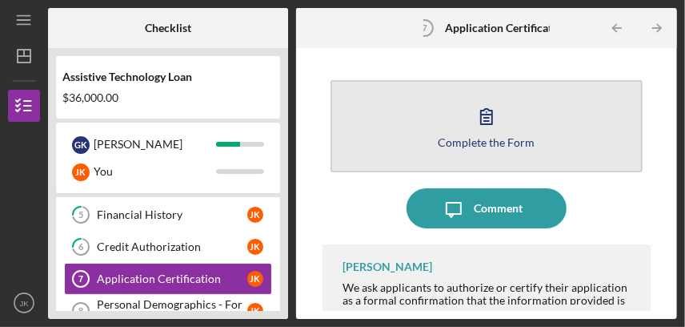
click at [488, 114] on icon "button" at bounding box center [486, 116] width 11 height 15
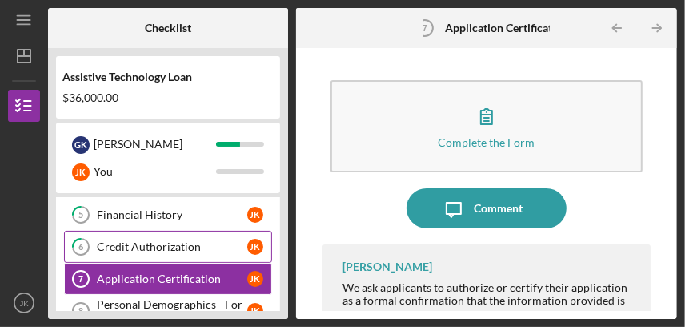
scroll to position [240, 0]
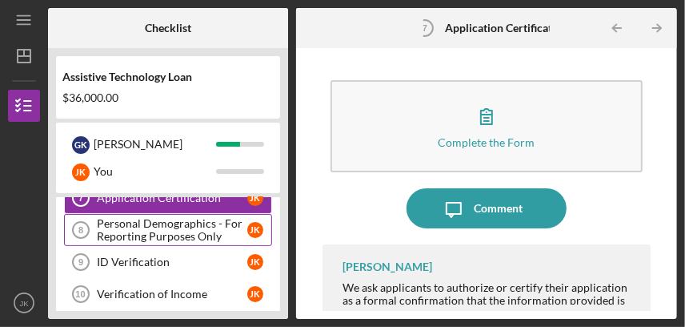
click at [144, 232] on div "Personal Demographics - For Reporting Purposes Only" at bounding box center [172, 230] width 150 height 26
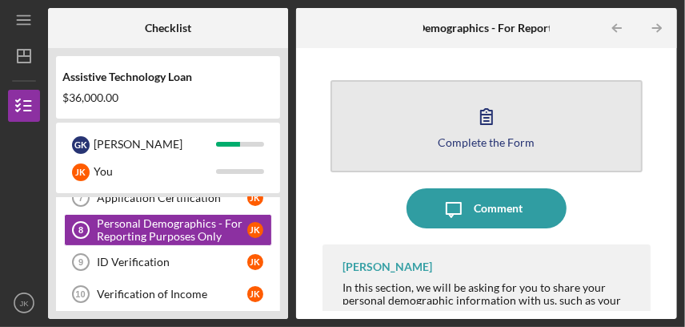
click at [491, 120] on icon "button" at bounding box center [487, 116] width 40 height 40
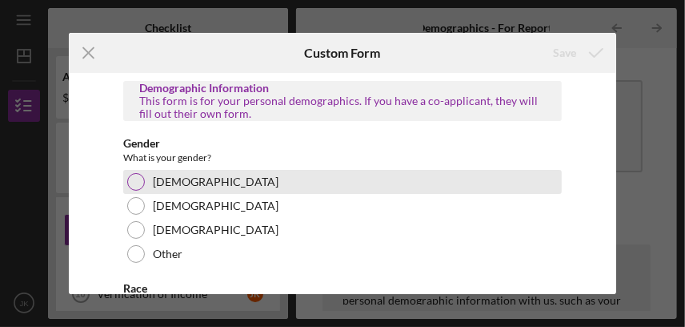
click at [141, 179] on div at bounding box center [136, 182] width 18 height 18
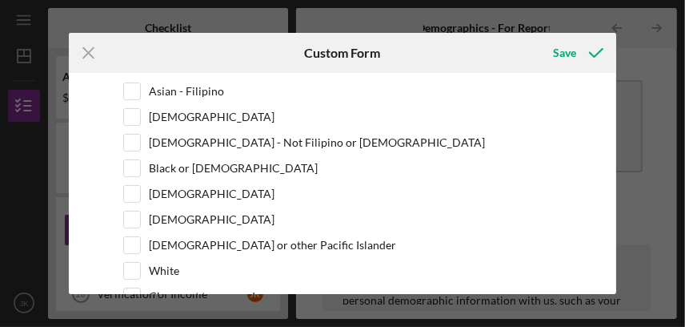
scroll to position [320, 0]
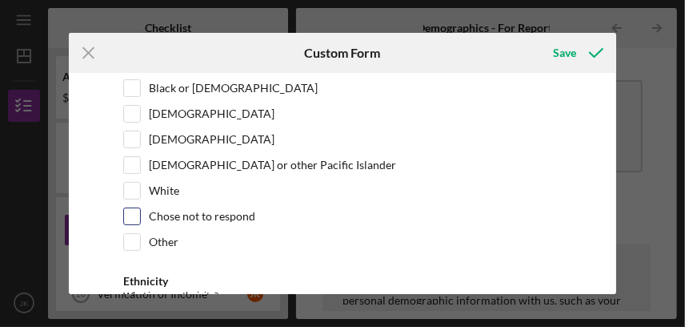
click at [127, 211] on input "Chose not to respond" at bounding box center [132, 216] width 16 height 16
checkbox input "true"
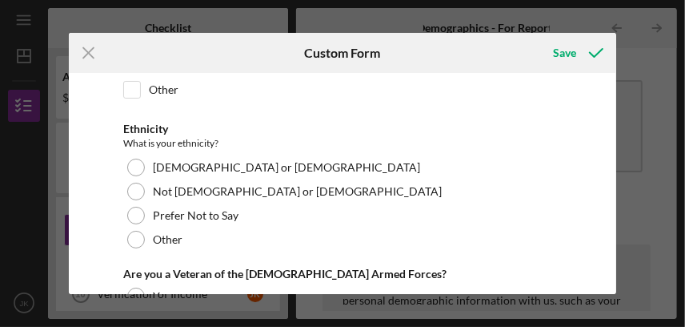
scroll to position [479, 0]
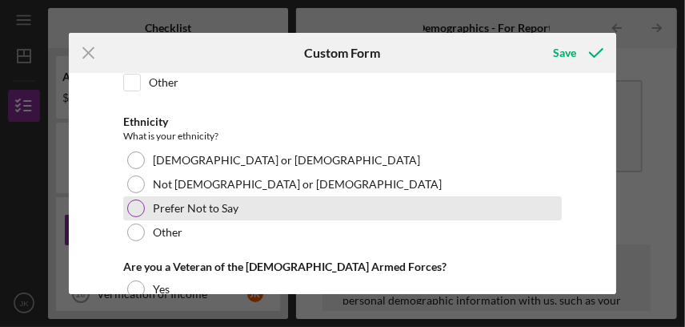
click at [132, 203] on div at bounding box center [136, 208] width 18 height 18
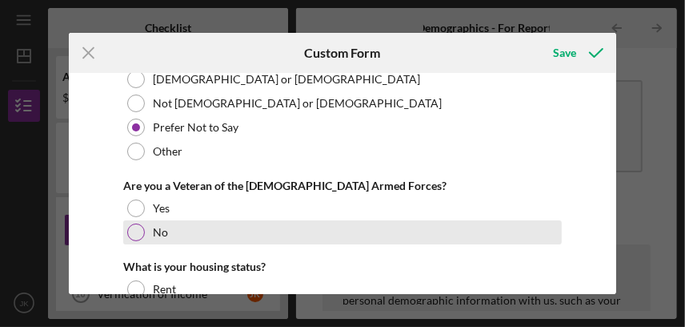
click at [134, 227] on div at bounding box center [136, 232] width 18 height 18
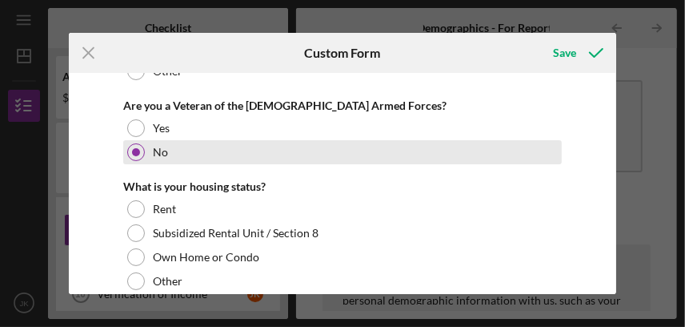
scroll to position [720, 0]
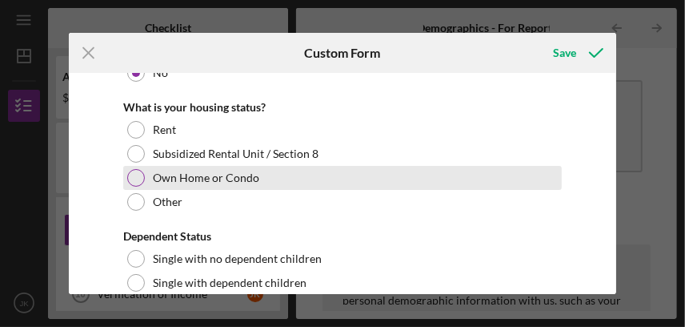
click at [139, 171] on div at bounding box center [136, 178] width 18 height 18
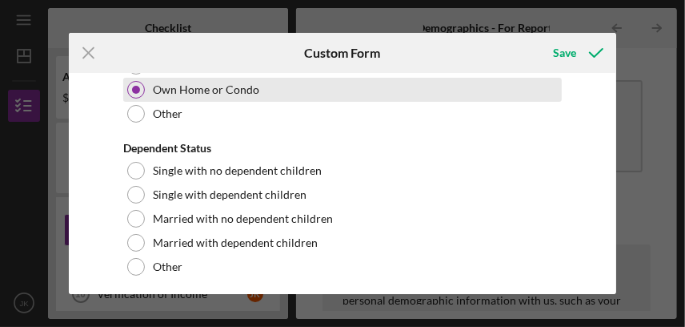
scroll to position [815, 0]
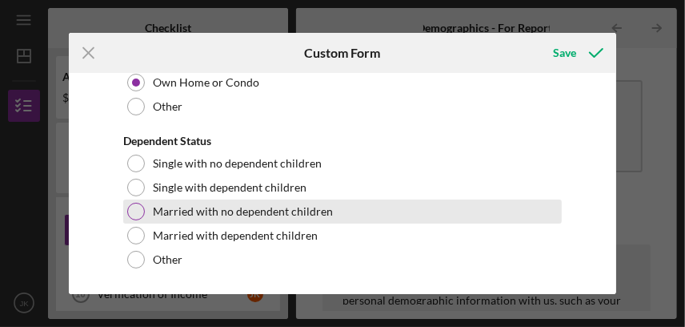
click at [136, 209] on div at bounding box center [136, 212] width 18 height 18
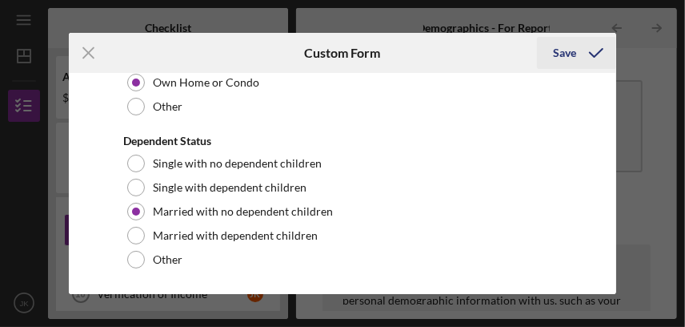
click at [571, 50] on div "Save" at bounding box center [564, 53] width 23 height 32
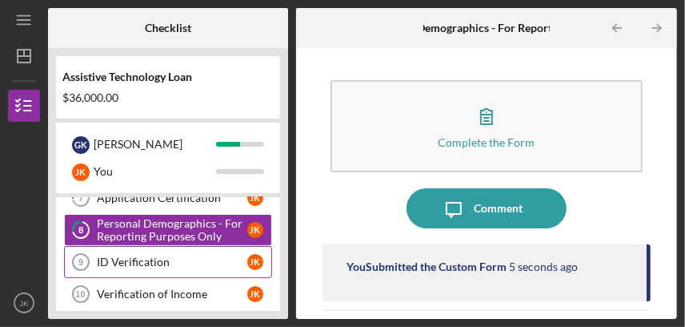
click at [135, 252] on link "ID Verification 9 ID Verification J K" at bounding box center [168, 262] width 208 height 32
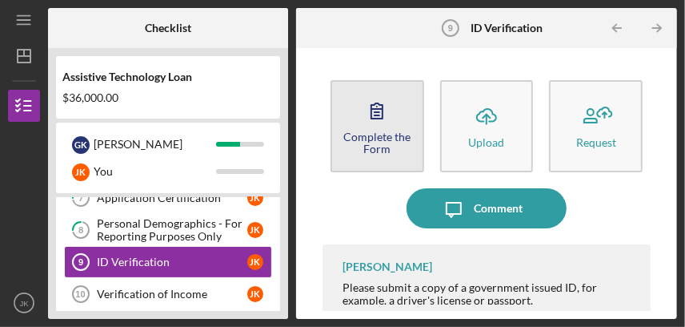
click at [376, 116] on icon "button" at bounding box center [377, 110] width 40 height 40
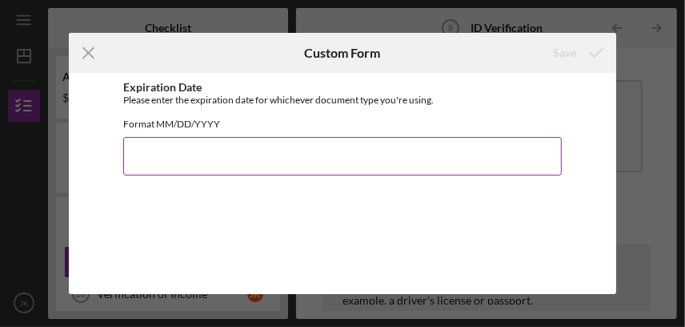
click at [300, 156] on input "Expiration Date" at bounding box center [342, 156] width 439 height 38
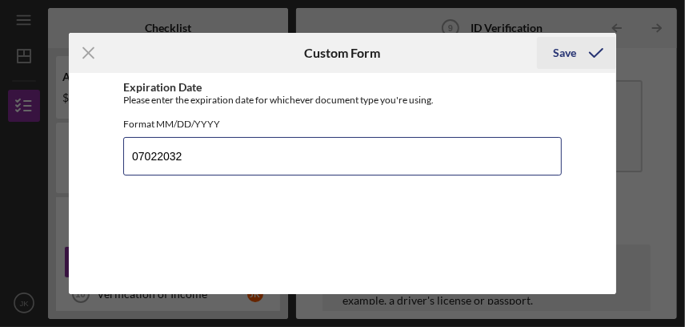
type input "07022032"
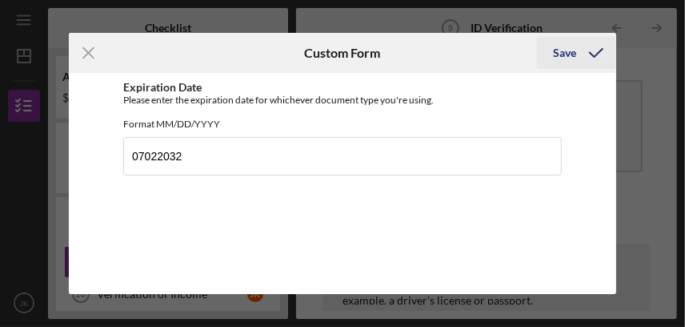
click at [567, 52] on div "Save" at bounding box center [564, 53] width 23 height 32
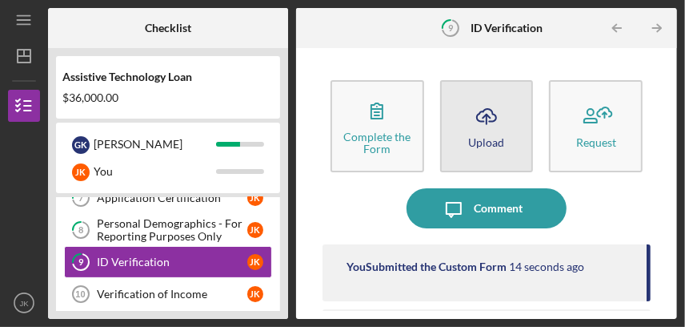
click at [489, 109] on icon "Icon/Upload" at bounding box center [487, 116] width 40 height 40
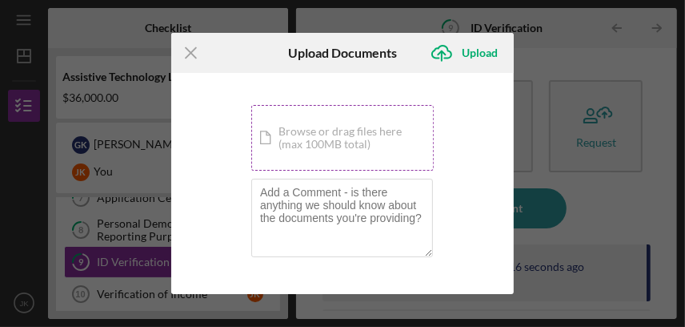
click at [380, 134] on div "Icon/Document Browse or drag files here (max 100MB total) Tap to choose files o…" at bounding box center [342, 138] width 183 height 66
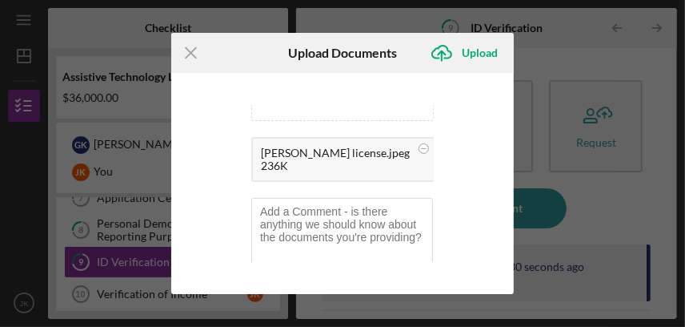
scroll to position [66, 0]
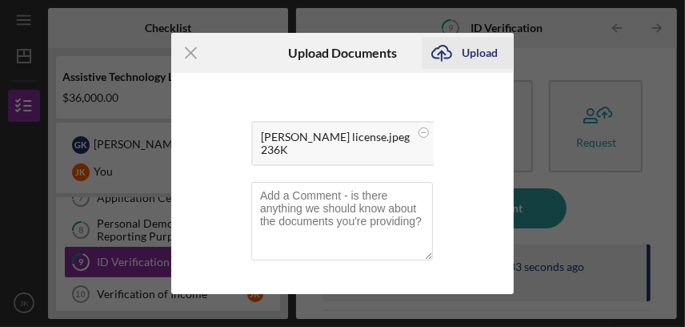
click at [443, 48] on icon "Icon/Upload" at bounding box center [442, 53] width 40 height 40
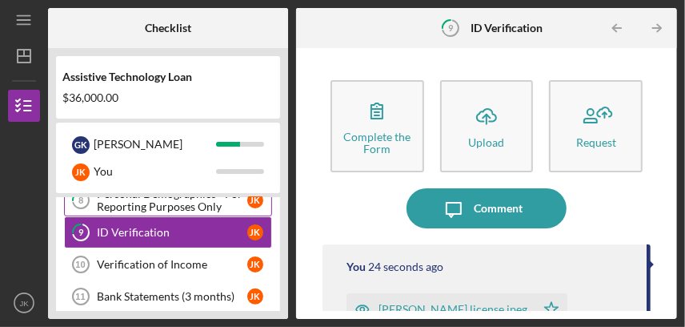
scroll to position [285, 0]
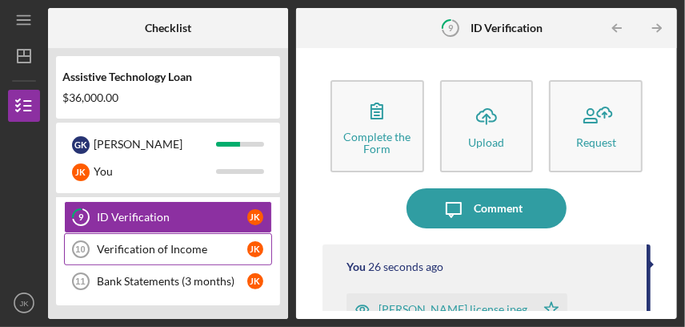
click at [169, 247] on div "Verification of Income" at bounding box center [172, 249] width 150 height 13
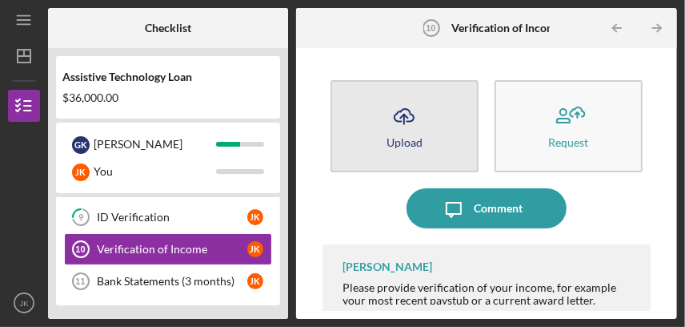
click at [399, 114] on icon "Icon/Upload" at bounding box center [404, 116] width 40 height 40
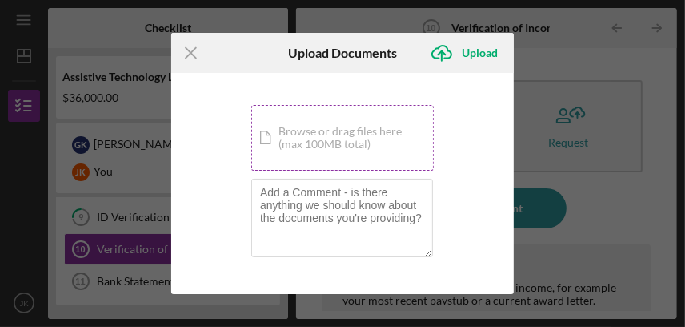
click at [379, 134] on div "Icon/Document Browse or drag files here (max 100MB total) Tap to choose files o…" at bounding box center [342, 138] width 183 height 66
click at [363, 141] on div "Icon/Document Browse or drag files here (max 100MB total) Tap to choose files o…" at bounding box center [342, 138] width 183 height 66
click at [299, 134] on div "Icon/Document Browse or drag files here (max 100MB total) Tap to choose files o…" at bounding box center [342, 138] width 183 height 66
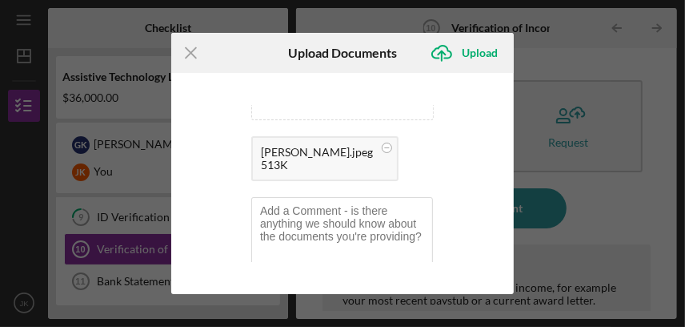
scroll to position [66, 0]
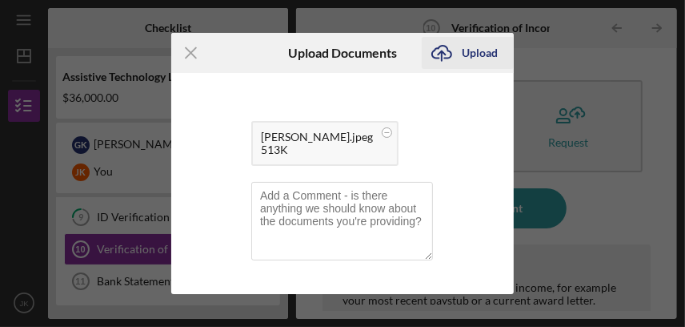
click at [446, 44] on icon "Icon/Upload" at bounding box center [442, 53] width 40 height 40
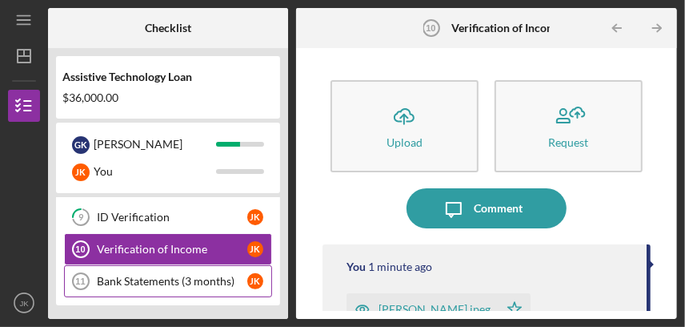
click at [156, 276] on div "Bank Statements (3 months)" at bounding box center [172, 281] width 150 height 13
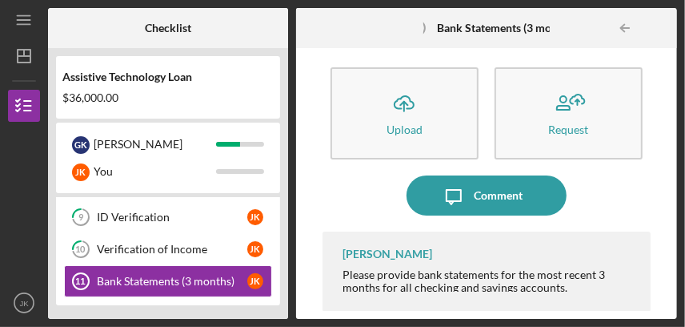
scroll to position [13, 0]
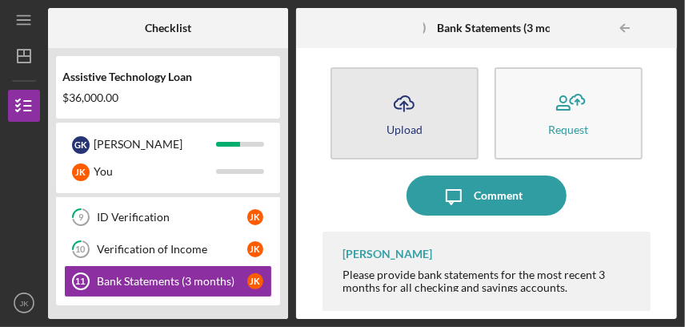
click at [391, 125] on div "Upload" at bounding box center [405, 129] width 36 height 12
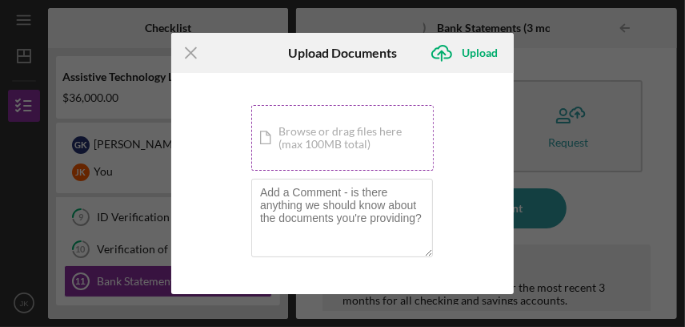
click at [371, 135] on div "Icon/Document Browse or drag files here (max 100MB total) Tap to choose files o…" at bounding box center [342, 138] width 183 height 66
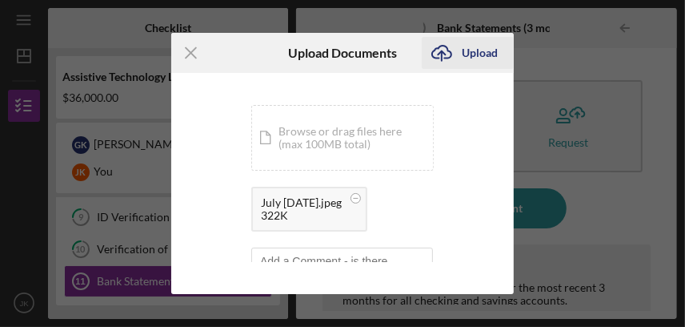
click at [444, 46] on icon "Icon/Upload" at bounding box center [442, 53] width 40 height 40
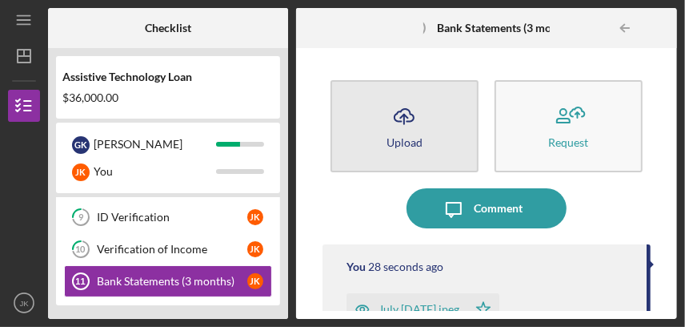
click at [409, 122] on icon "Icon/Upload" at bounding box center [404, 116] width 40 height 40
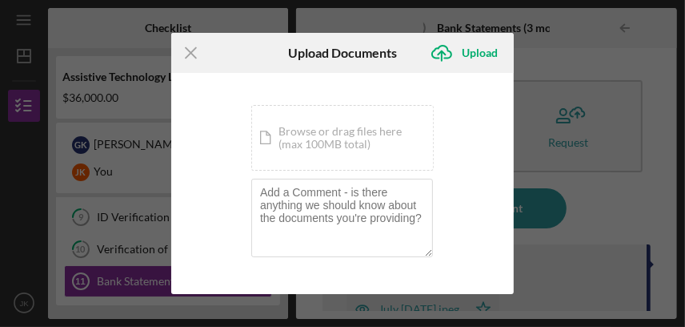
click at [409, 122] on div "Icon/Document Browse or drag files here (max 100MB total) Tap to choose files o…" at bounding box center [342, 138] width 183 height 66
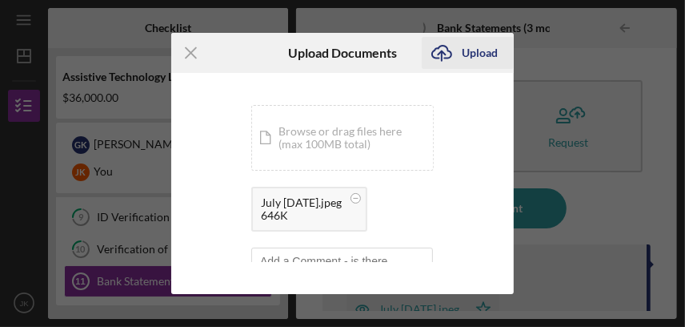
click at [457, 48] on icon "Icon/Upload" at bounding box center [442, 53] width 40 height 40
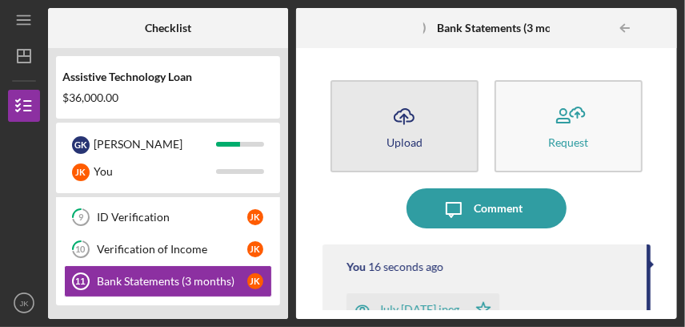
click at [396, 115] on icon "Icon/Upload" at bounding box center [404, 116] width 40 height 40
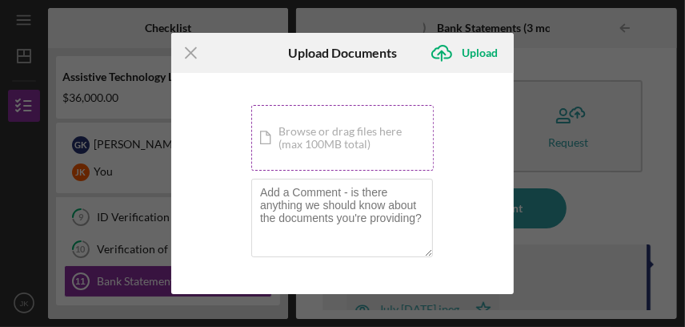
click at [381, 127] on div "Icon/Document Browse or drag files here (max 100MB total) Tap to choose files o…" at bounding box center [342, 138] width 183 height 66
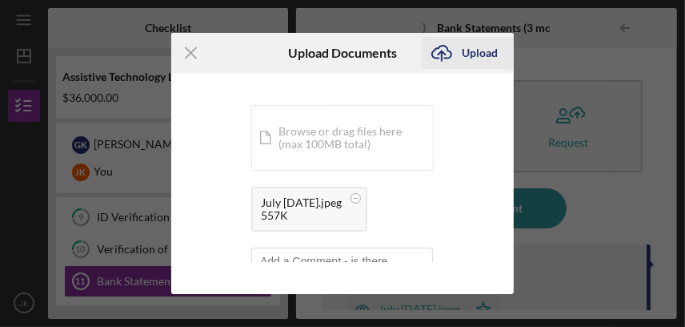
click at [447, 53] on icon "Icon/Upload" at bounding box center [442, 53] width 40 height 40
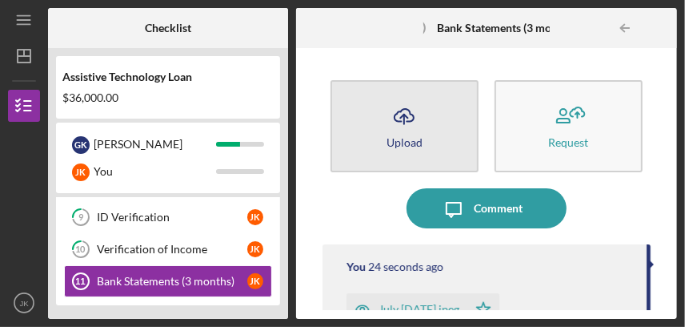
click at [407, 146] on div "Upload" at bounding box center [405, 142] width 36 height 12
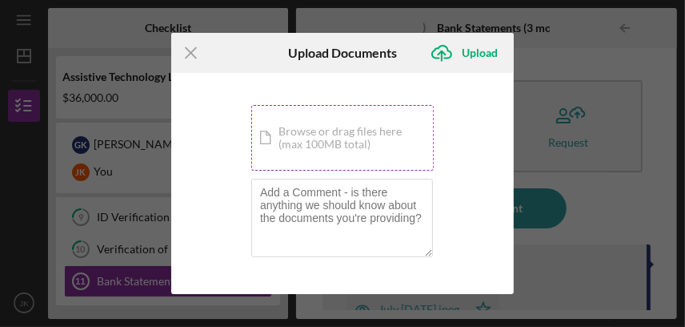
click at [342, 120] on div "Icon/Document Browse or drag files here (max 100MB total) Tap to choose files o…" at bounding box center [342, 138] width 183 height 66
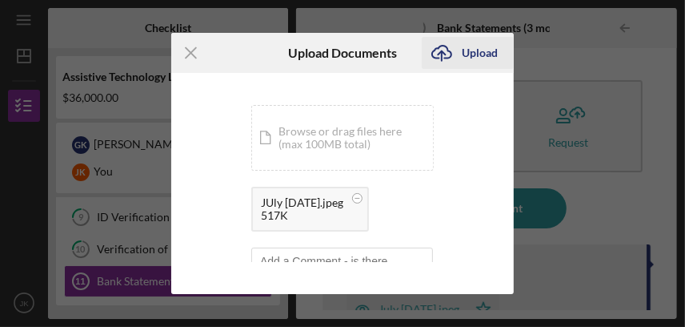
click at [439, 46] on icon "Icon/Upload" at bounding box center [442, 53] width 40 height 40
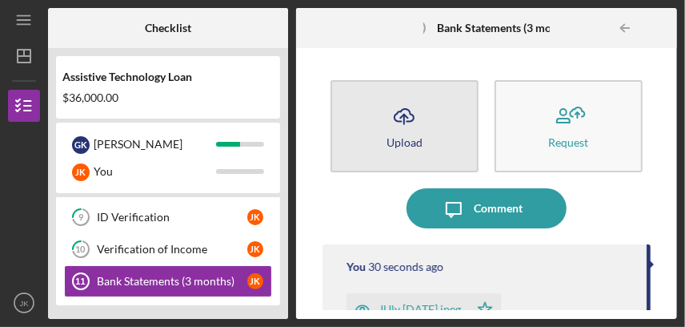
click at [409, 140] on div "Upload" at bounding box center [405, 142] width 36 height 12
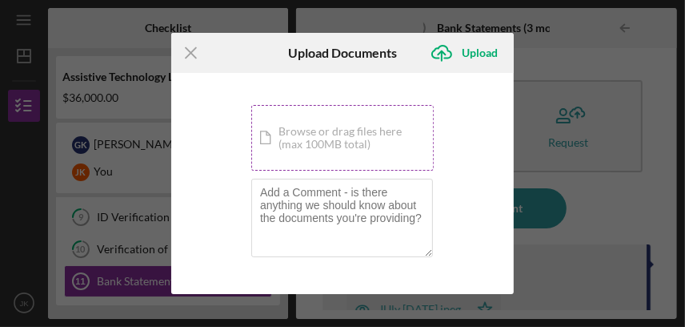
click at [374, 137] on div "Icon/Document Browse or drag files here (max 100MB total) Tap to choose files o…" at bounding box center [342, 138] width 183 height 66
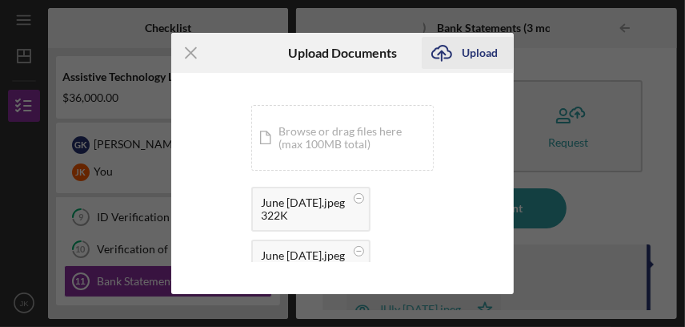
click at [471, 49] on div "Upload" at bounding box center [480, 53] width 36 height 32
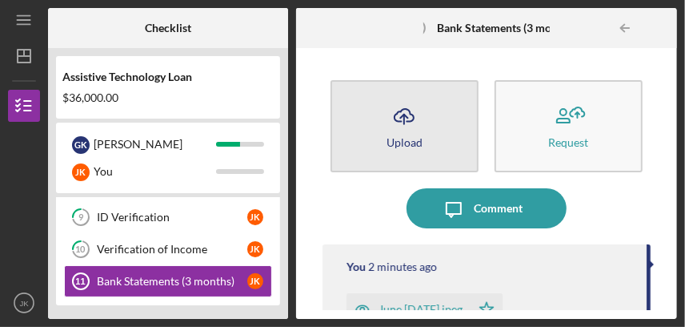
click at [402, 130] on icon "Icon/Upload" at bounding box center [404, 116] width 40 height 40
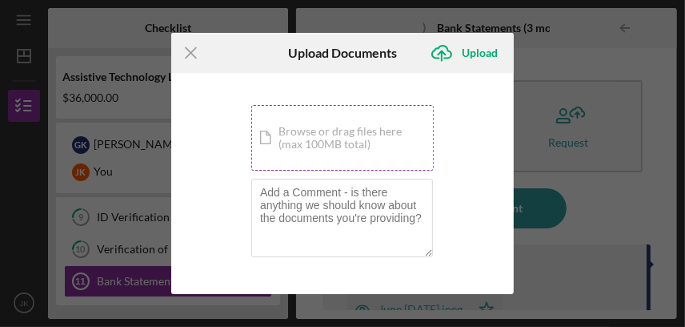
click at [341, 144] on div "Icon/Document Browse or drag files here (max 100MB total) Tap to choose files o…" at bounding box center [342, 138] width 183 height 66
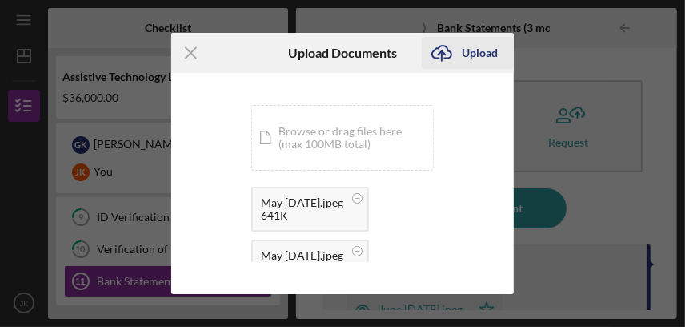
click at [439, 49] on icon "Icon/Upload" at bounding box center [442, 53] width 40 height 40
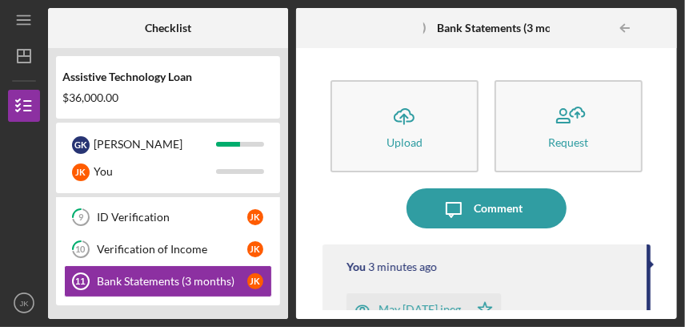
click at [439, 49] on div "Icon/Upload Upload Request Icon/Message Comment You 3 minutes ago May [DATE].jp…" at bounding box center [486, 183] width 381 height 271
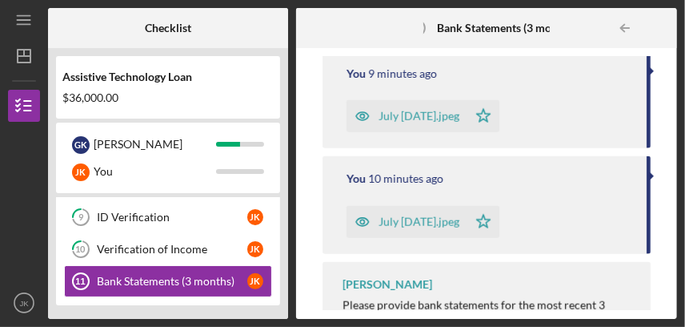
scroll to position [882, 0]
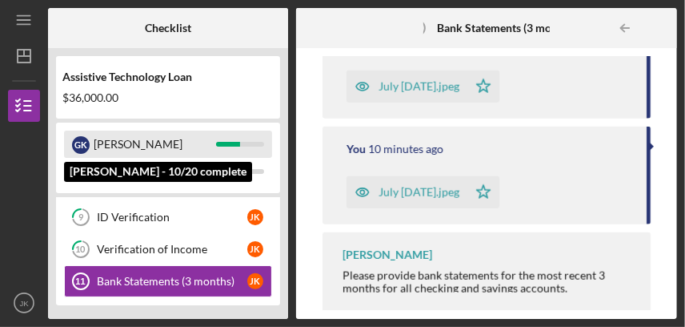
click at [196, 143] on div "[PERSON_NAME]" at bounding box center [155, 143] width 122 height 27
click at [245, 145] on div at bounding box center [240, 144] width 48 height 5
click at [83, 145] on div "G K" at bounding box center [81, 145] width 18 height 18
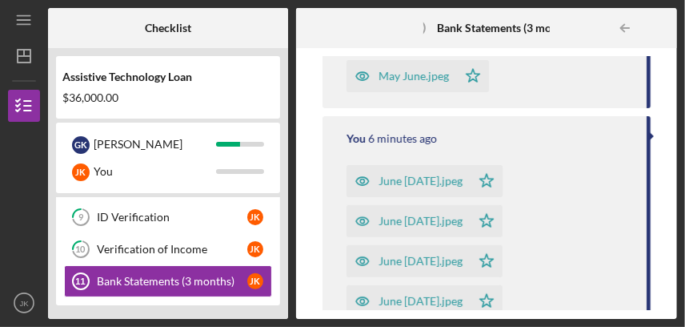
scroll to position [162, 0]
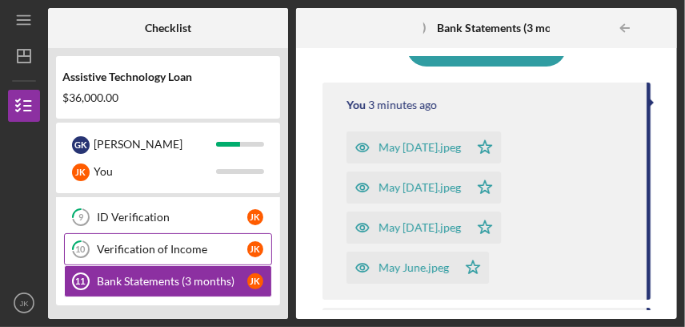
click at [183, 251] on div "Verification of Income" at bounding box center [172, 249] width 150 height 13
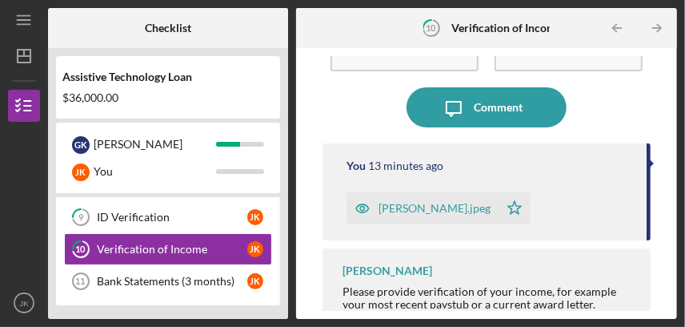
scroll to position [118, 0]
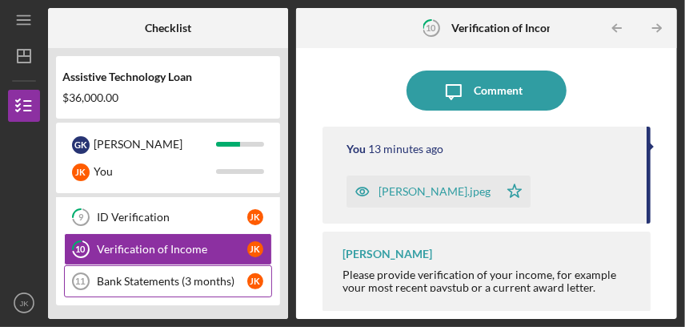
click at [159, 275] on div "Bank Statements (3 months)" at bounding box center [172, 281] width 150 height 13
